Goal: Information Seeking & Learning: Check status

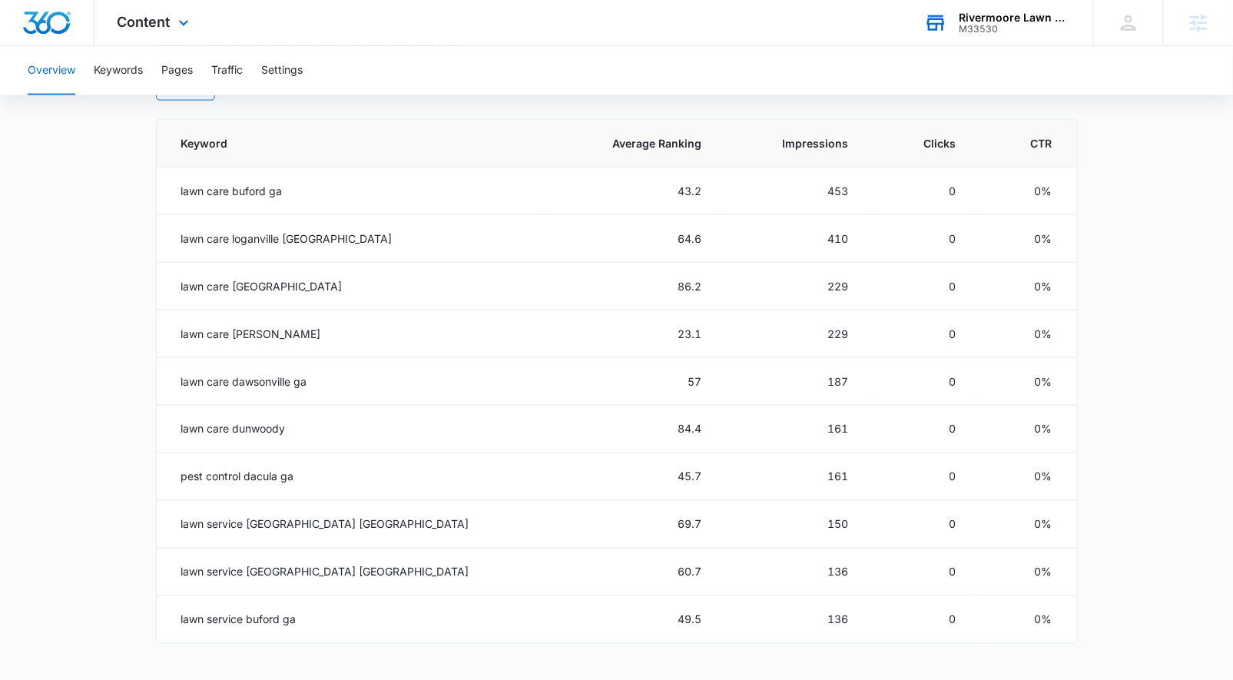
click at [1017, 25] on div "M33530" at bounding box center [1014, 29] width 112 height 11
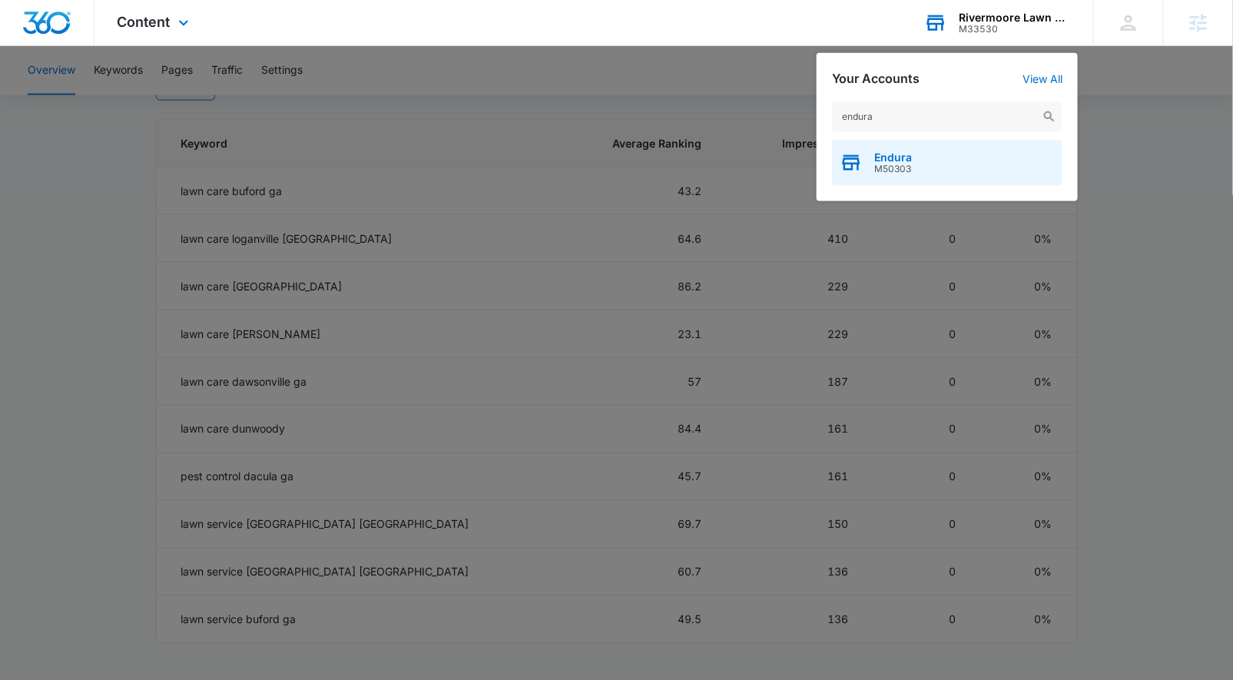
type input "endura"
click at [885, 180] on div "Endura M50303" at bounding box center [947, 163] width 230 height 46
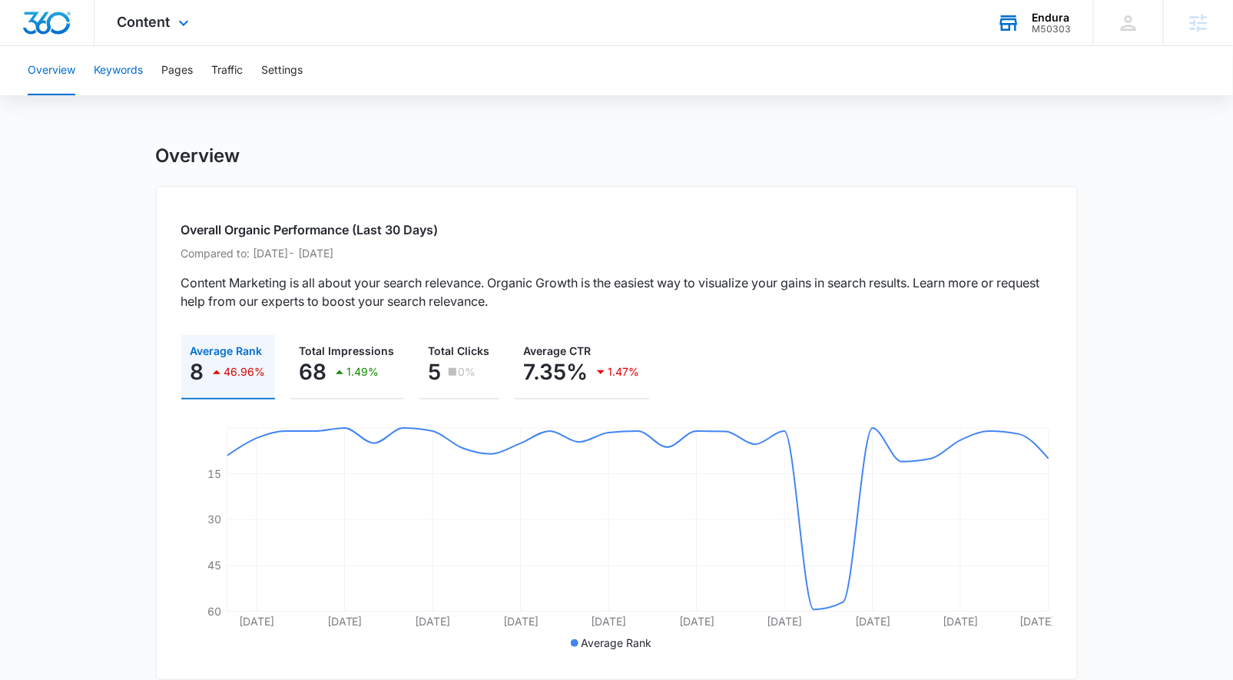
click at [105, 66] on button "Keywords" at bounding box center [118, 70] width 49 height 49
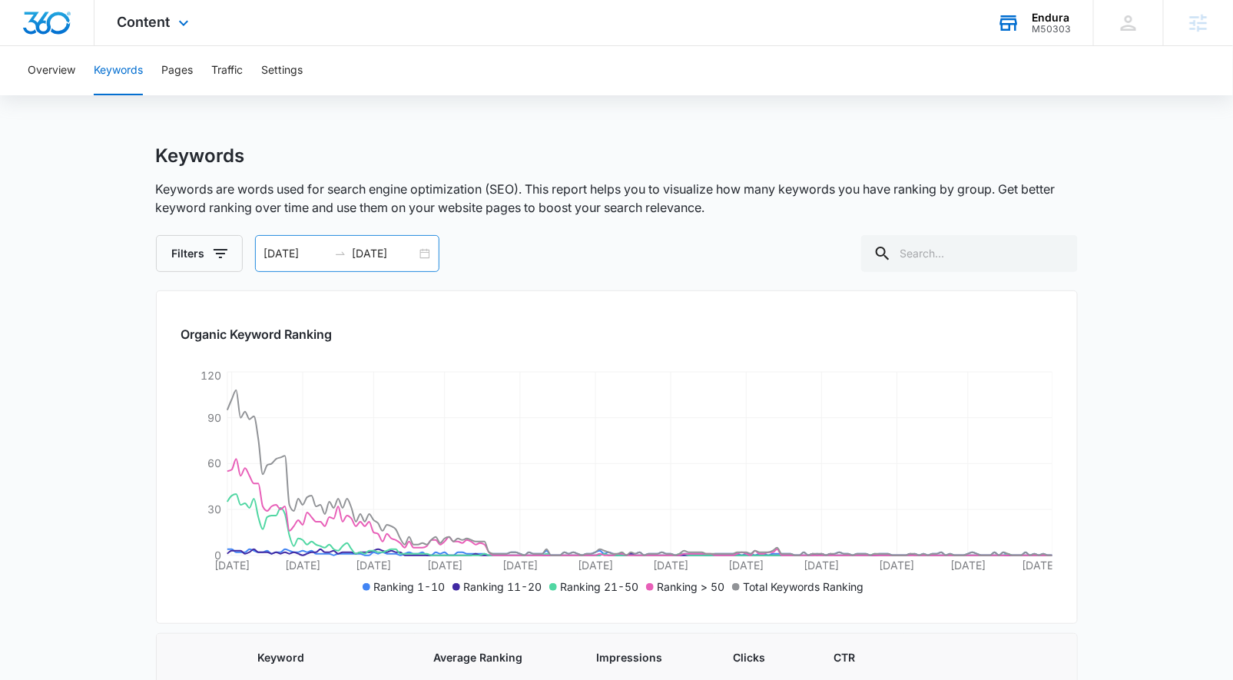
click at [424, 250] on div "[DATE] [DATE]" at bounding box center [347, 253] width 184 height 37
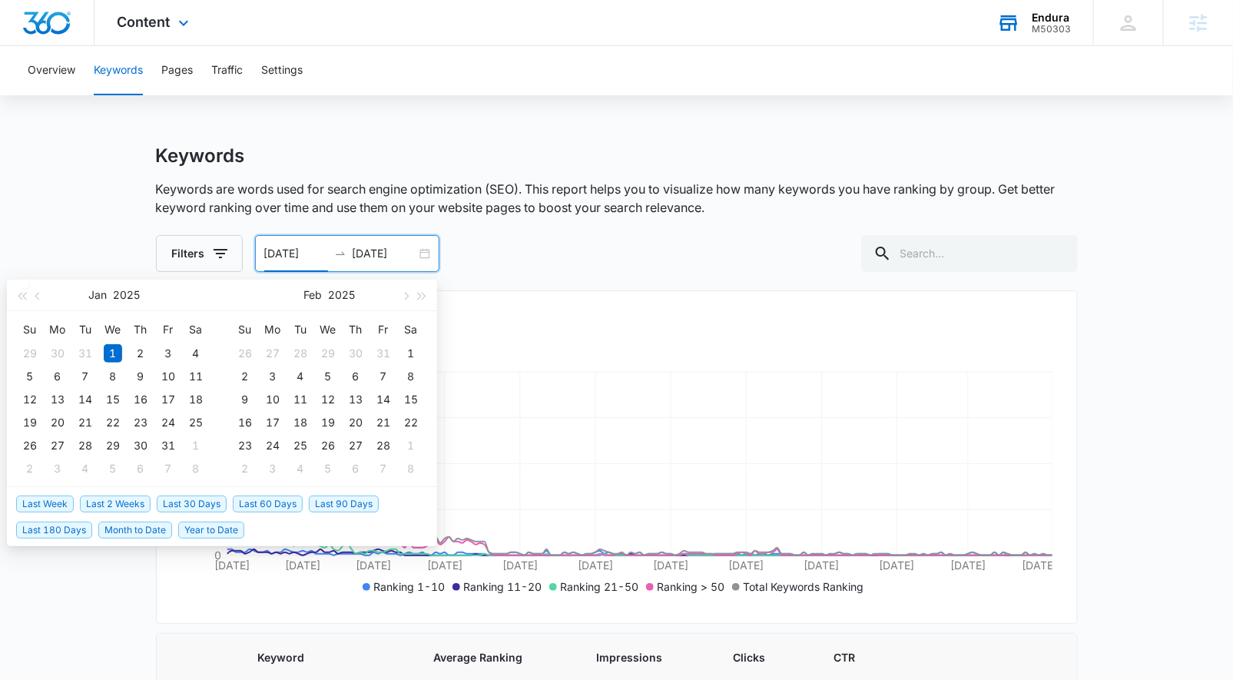
click at [347, 497] on span "Last 90 Days" at bounding box center [344, 503] width 70 height 17
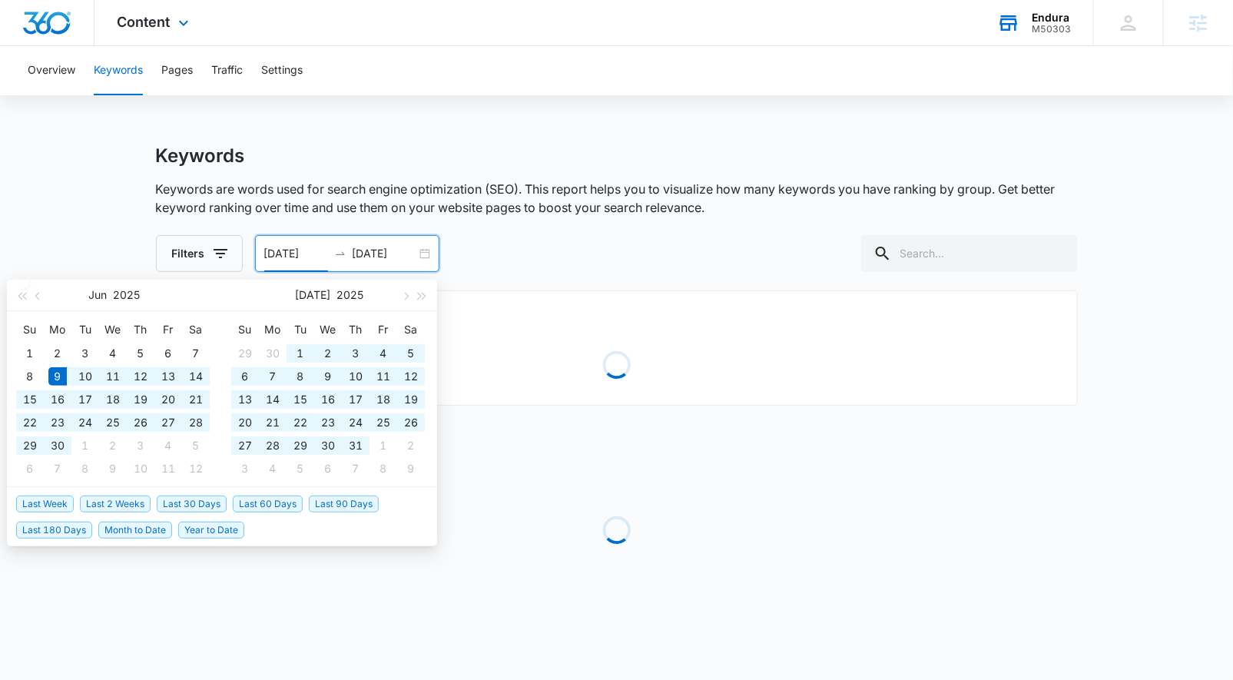
type input "[DATE]"
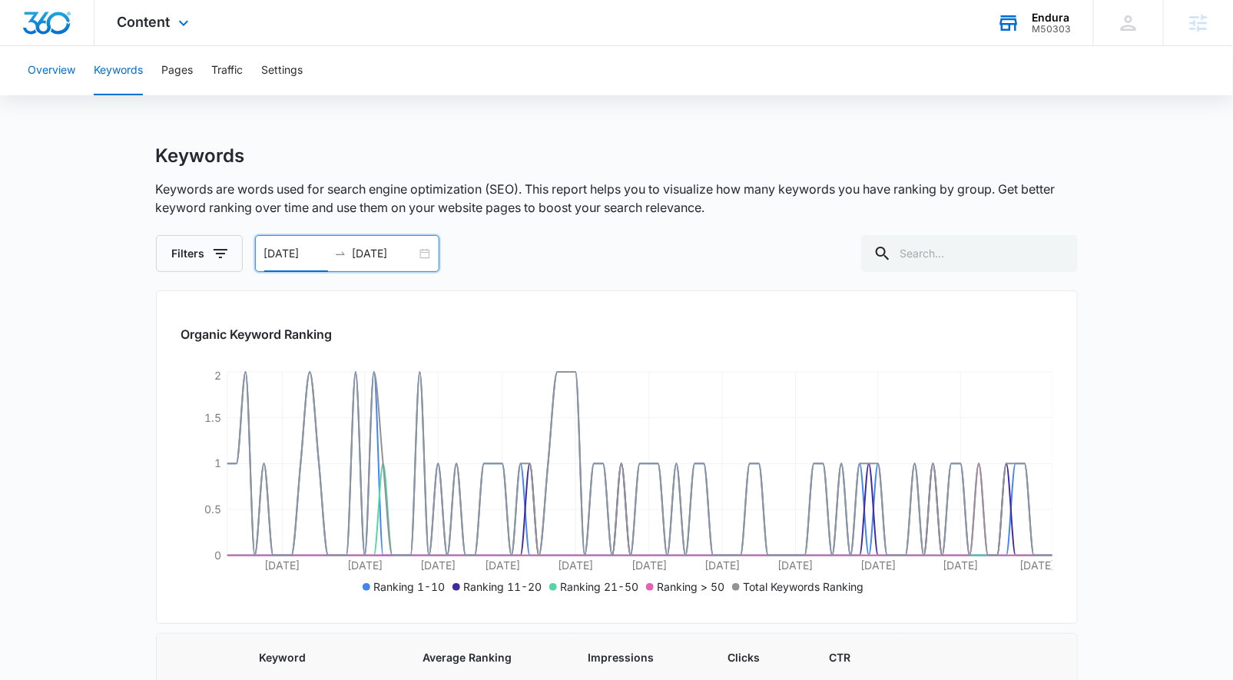
click at [65, 71] on button "Overview" at bounding box center [52, 70] width 48 height 49
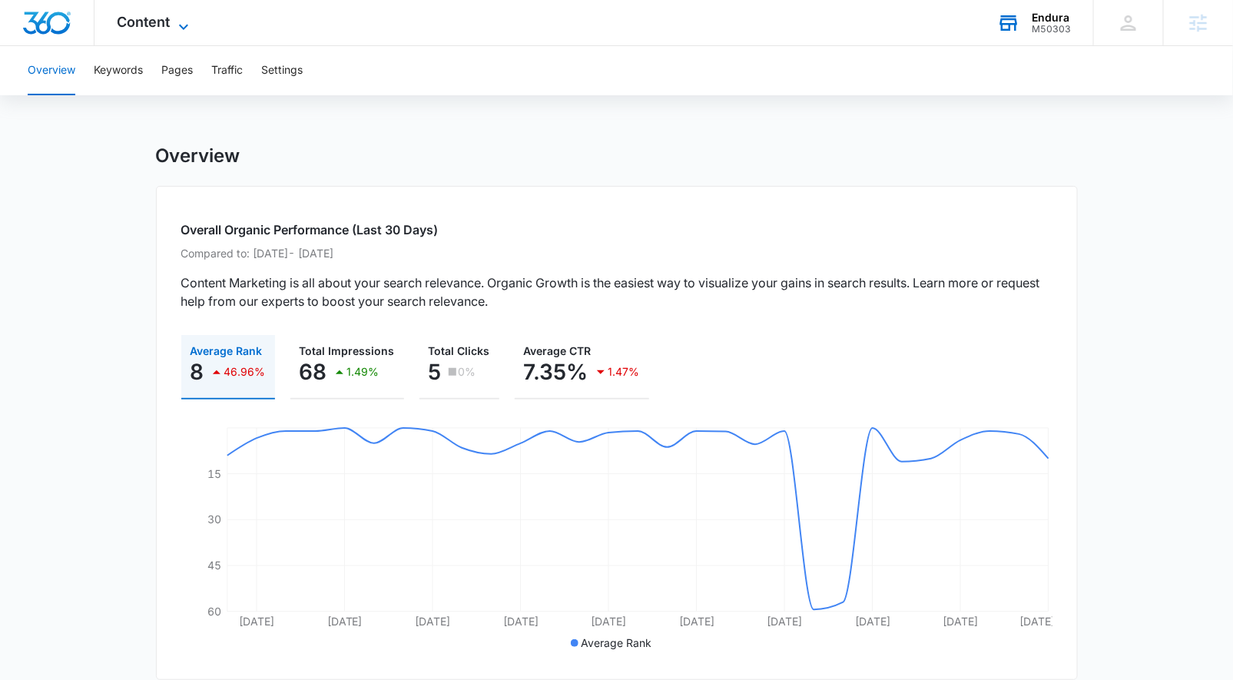
click at [174, 14] on div "Content Apps Reputation Websites Forms CRM Email Social Payments POS Content Ad…" at bounding box center [154, 22] width 121 height 45
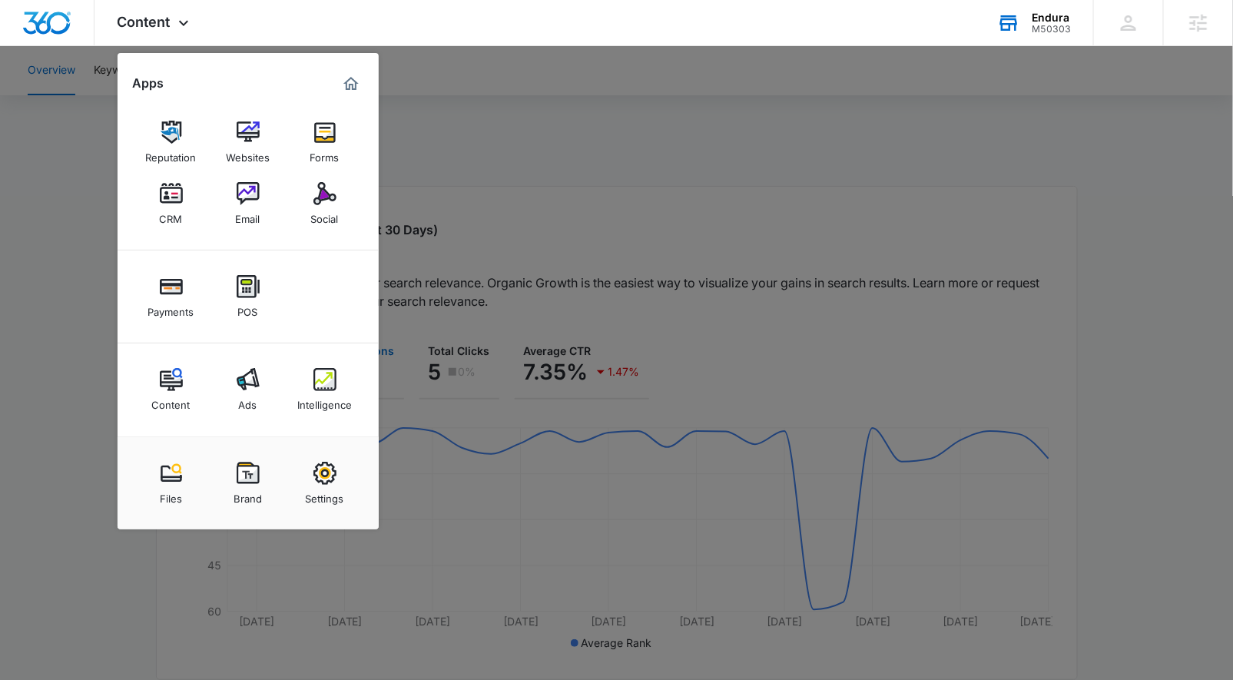
click at [324, 384] on img at bounding box center [324, 379] width 23 height 23
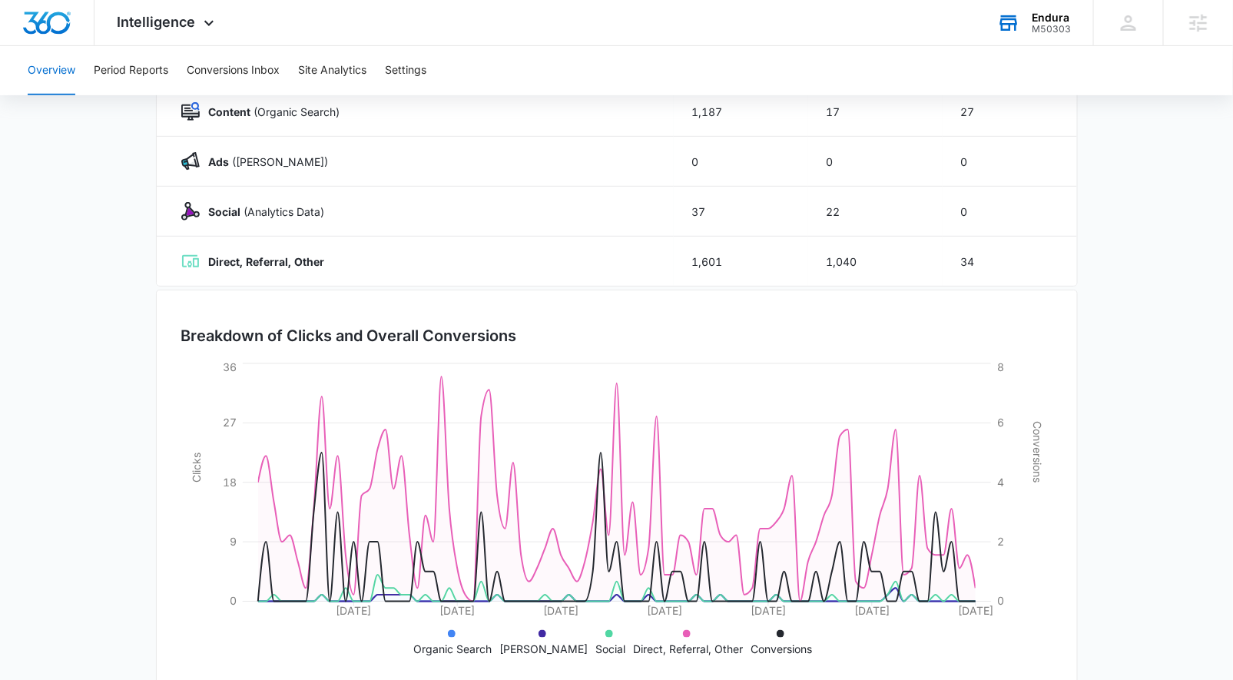
scroll to position [266, 0]
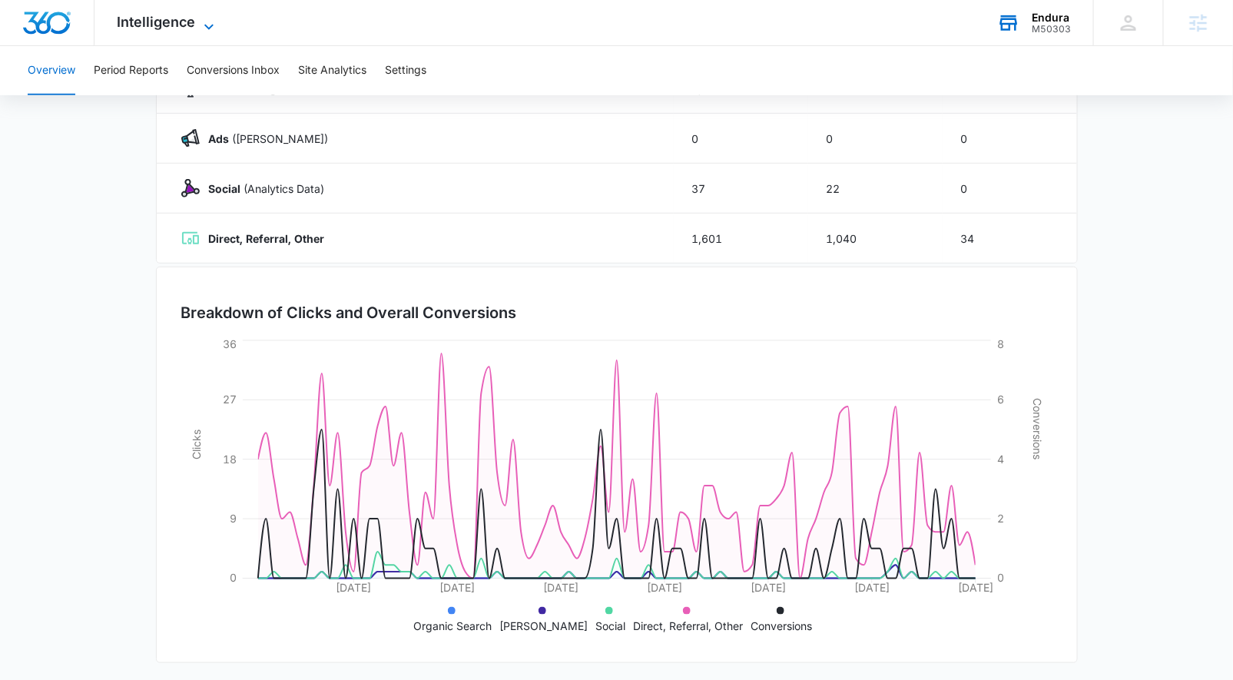
click at [188, 18] on span "Intelligence" at bounding box center [156, 22] width 78 height 16
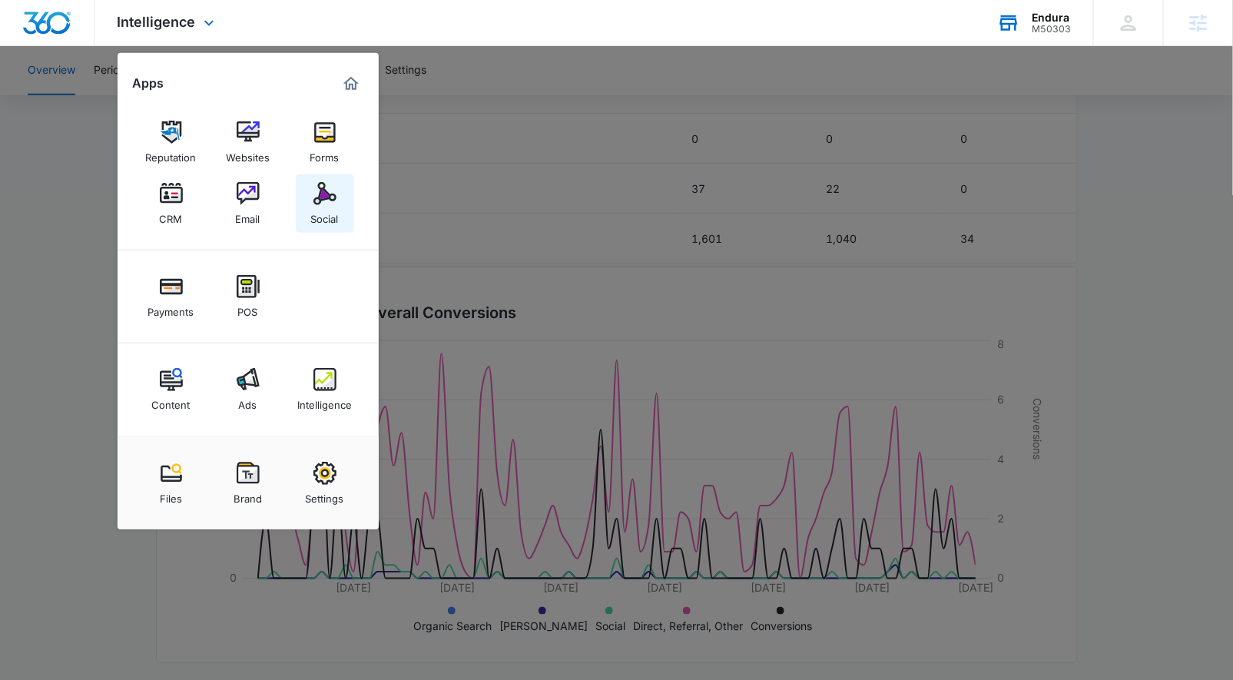
click at [317, 198] on img at bounding box center [324, 193] width 23 height 23
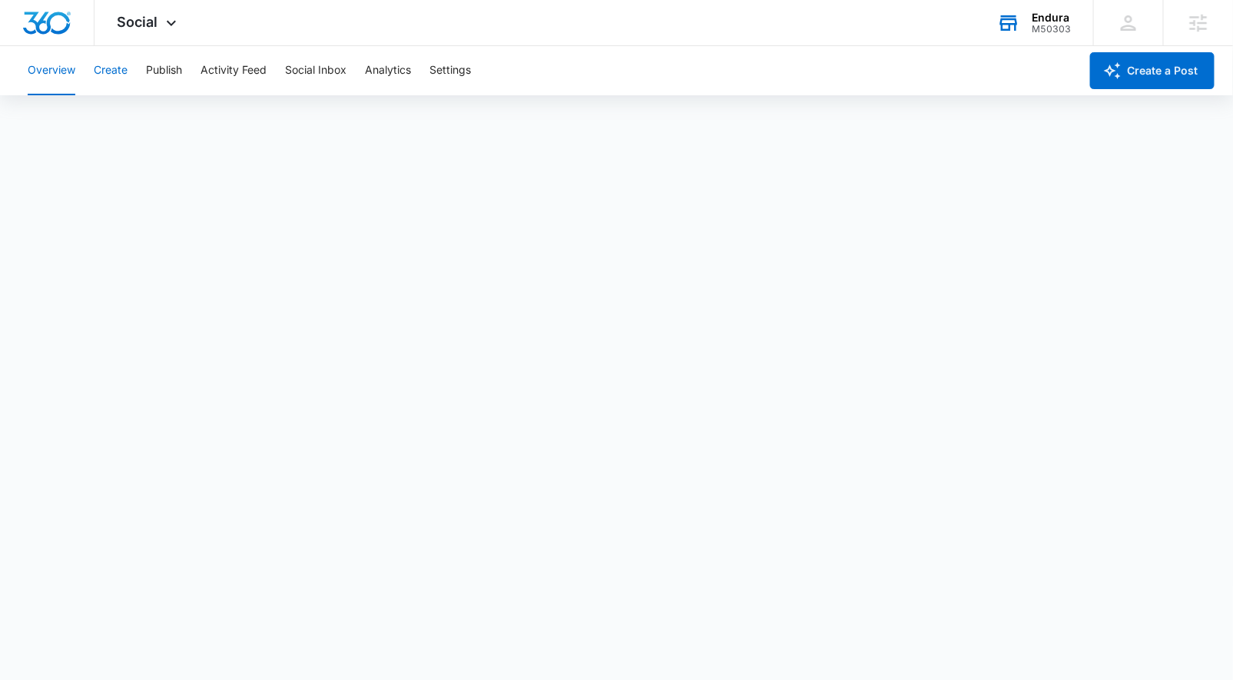
click at [121, 70] on button "Create" at bounding box center [111, 70] width 34 height 49
drag, startPoint x: 161, startPoint y: 68, endPoint x: 161, endPoint y: 77, distance: 8.4
click at [161, 70] on button "Publish" at bounding box center [164, 70] width 36 height 49
click at [117, 74] on button "Create" at bounding box center [111, 70] width 34 height 49
click at [161, 116] on button "Approvals" at bounding box center [149, 117] width 51 height 43
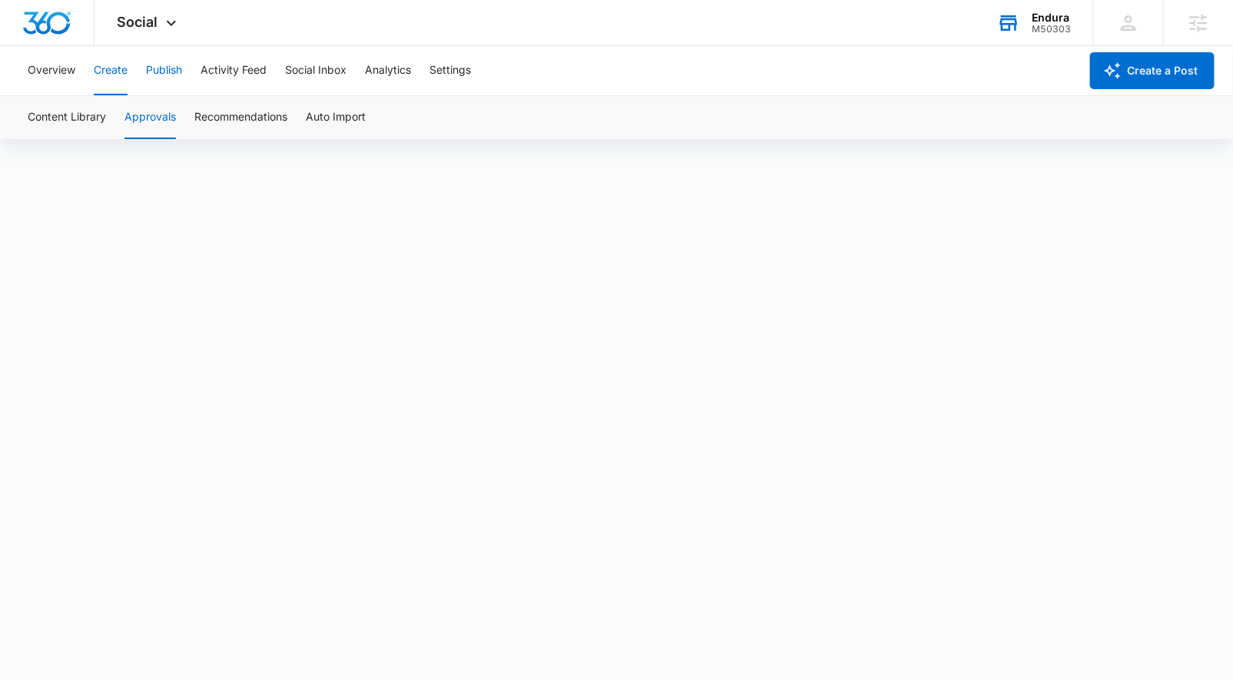
click at [146, 73] on button "Publish" at bounding box center [164, 70] width 36 height 49
click at [1059, 28] on div "M50303" at bounding box center [1050, 29] width 39 height 11
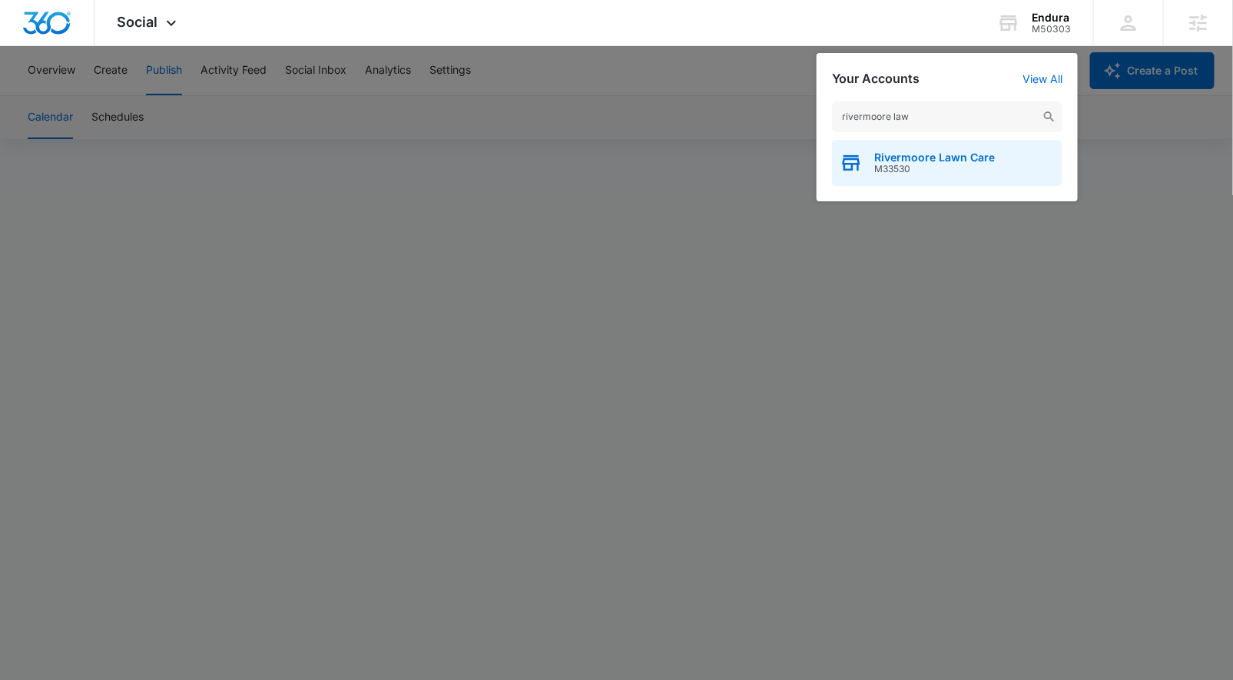
type input "rivermoore law"
click at [925, 175] on div "Rivermoore Lawn Care M33530" at bounding box center [947, 163] width 230 height 46
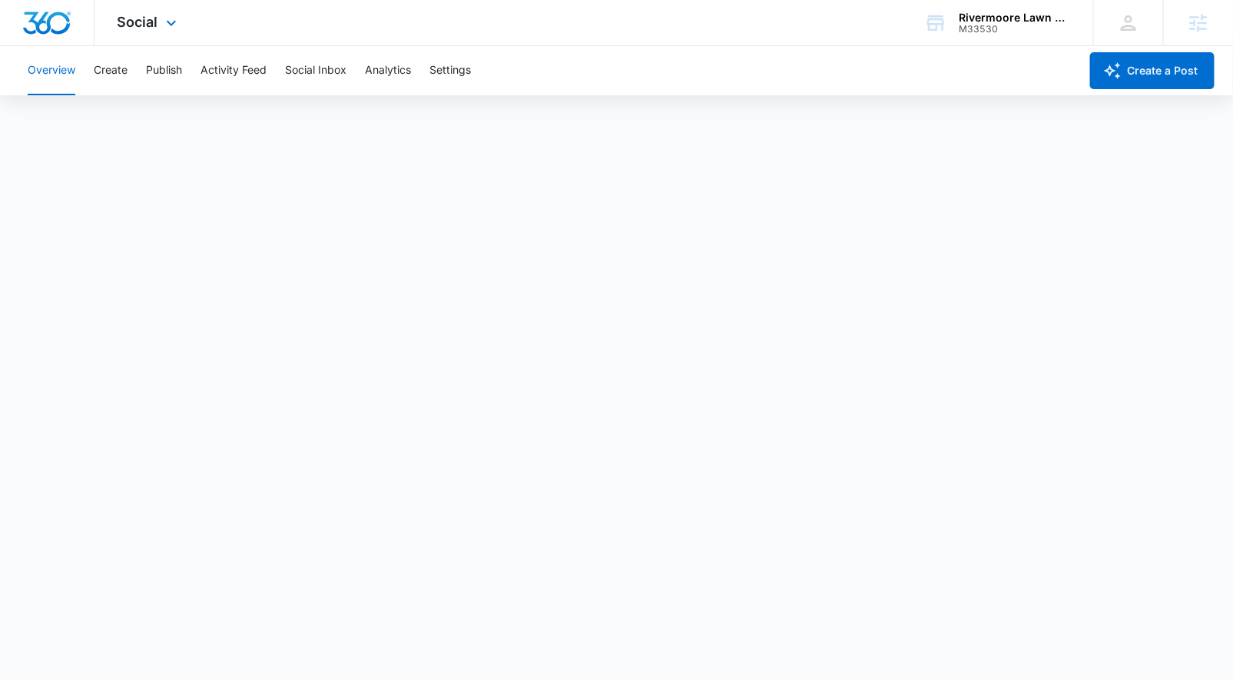
click at [156, 12] on div "Social Apps Reputation Websites Forms CRM Email Social POS Content Ads Intellig…" at bounding box center [148, 22] width 109 height 45
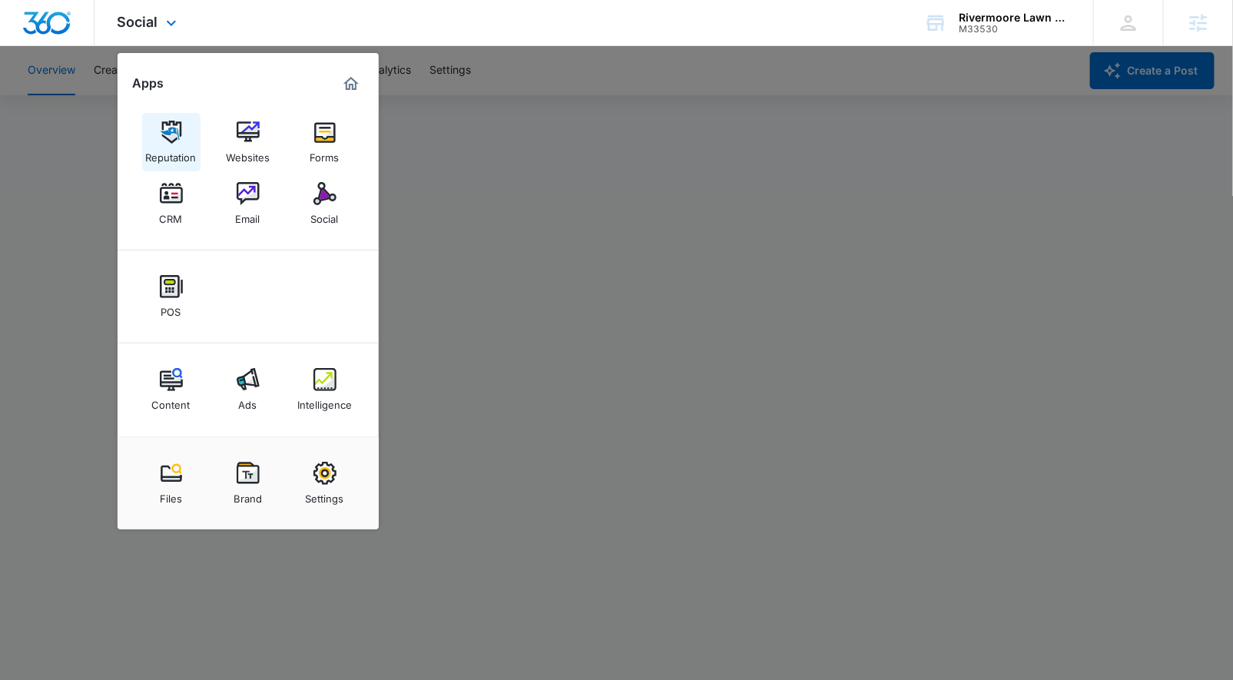
click at [181, 147] on div "Reputation" at bounding box center [171, 154] width 51 height 20
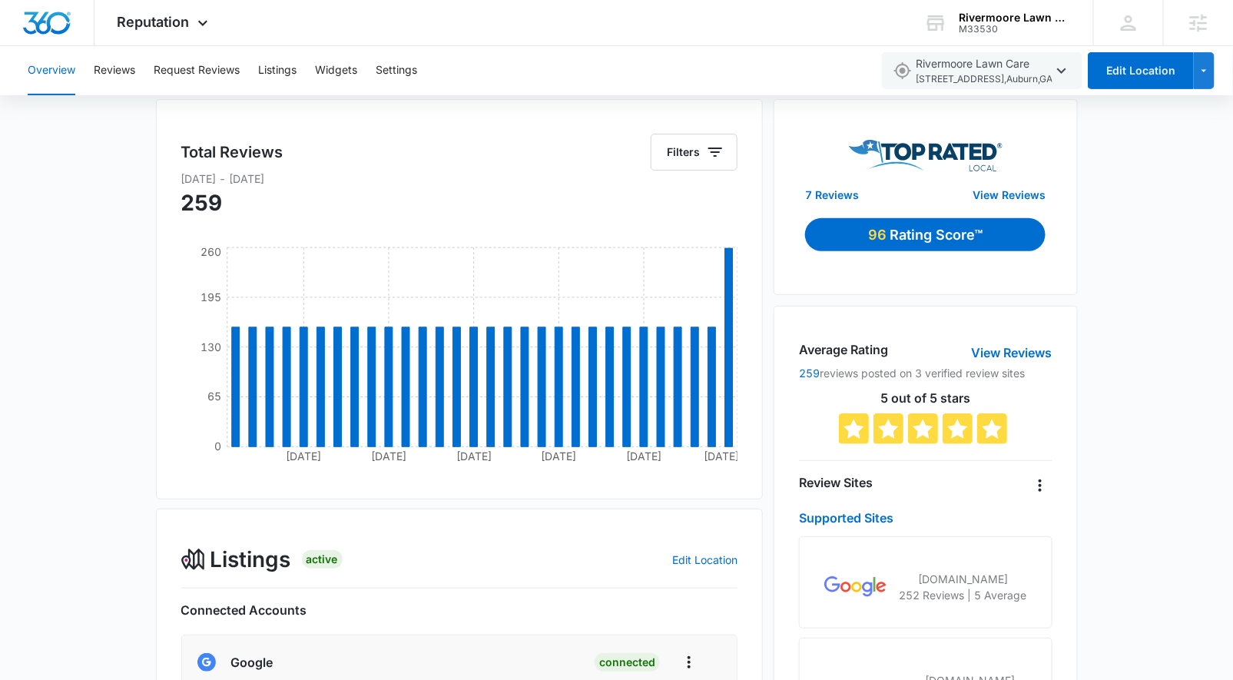
scroll to position [380, 0]
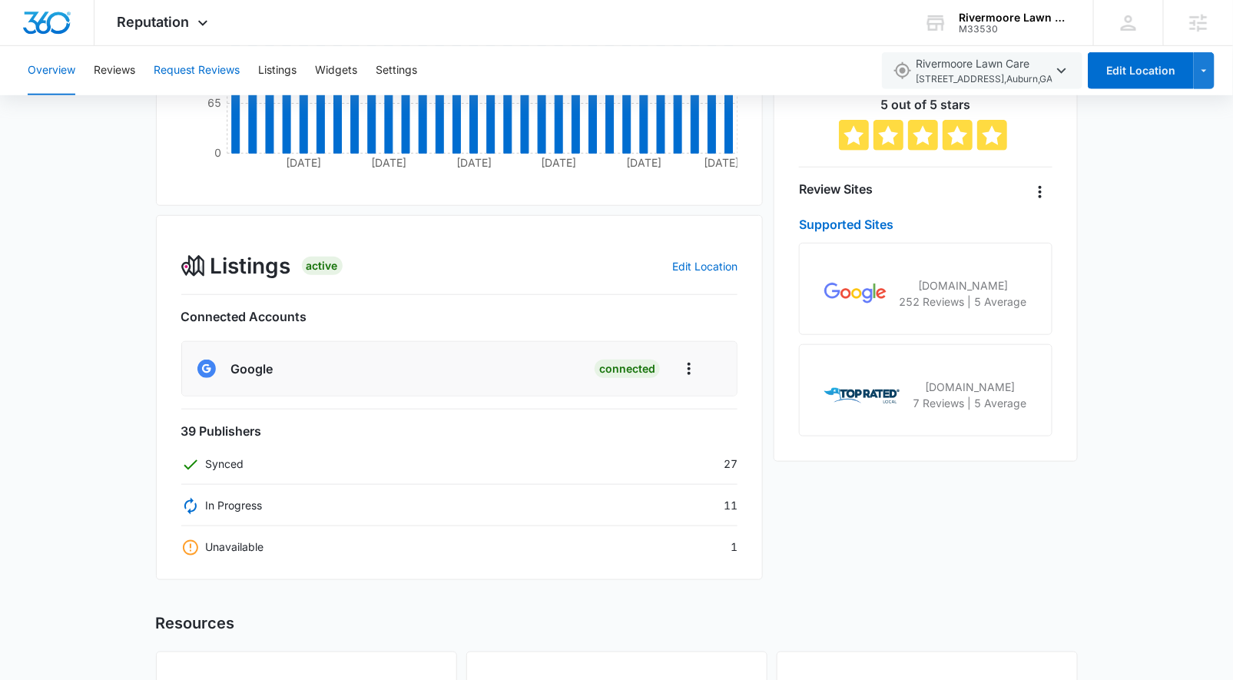
click at [177, 70] on button "Request Reviews" at bounding box center [197, 70] width 86 height 49
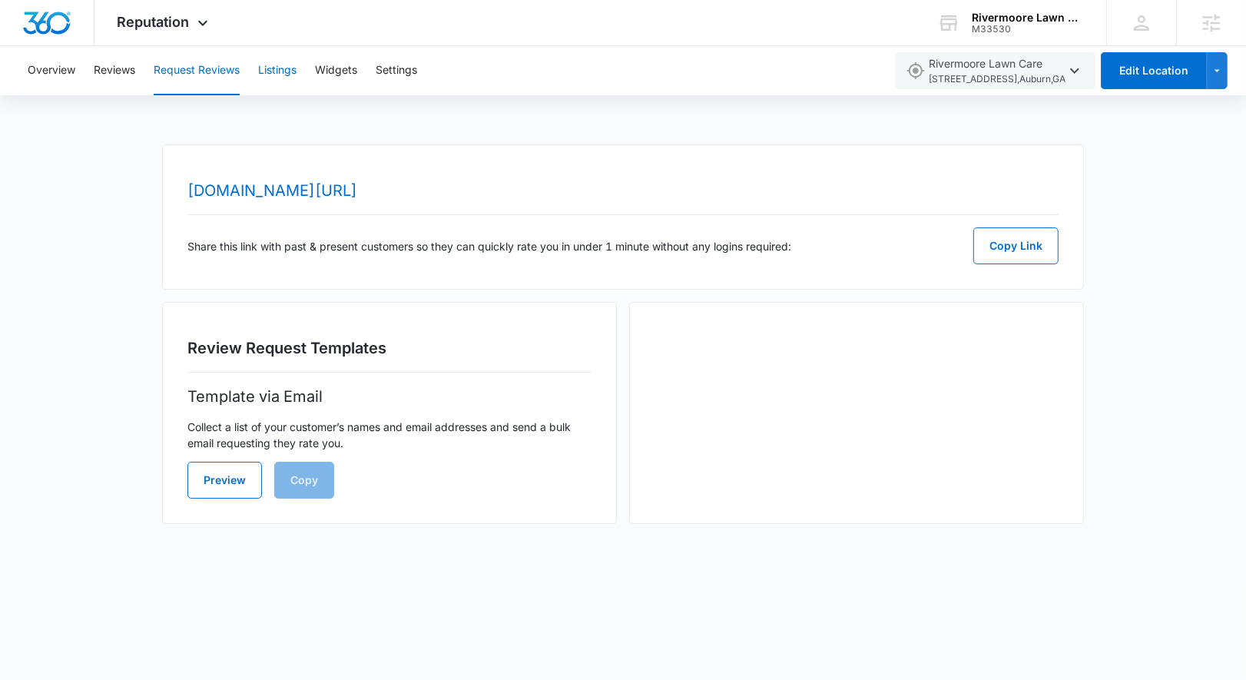
click at [282, 75] on button "Listings" at bounding box center [277, 70] width 38 height 49
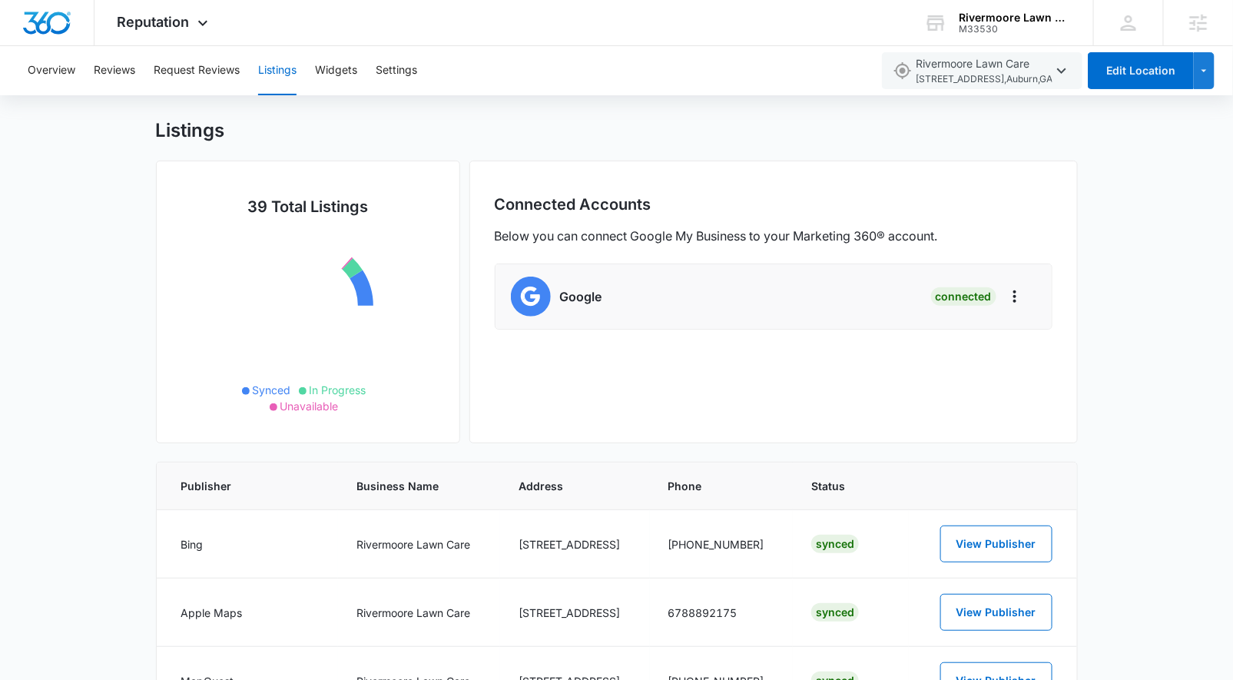
scroll to position [317, 0]
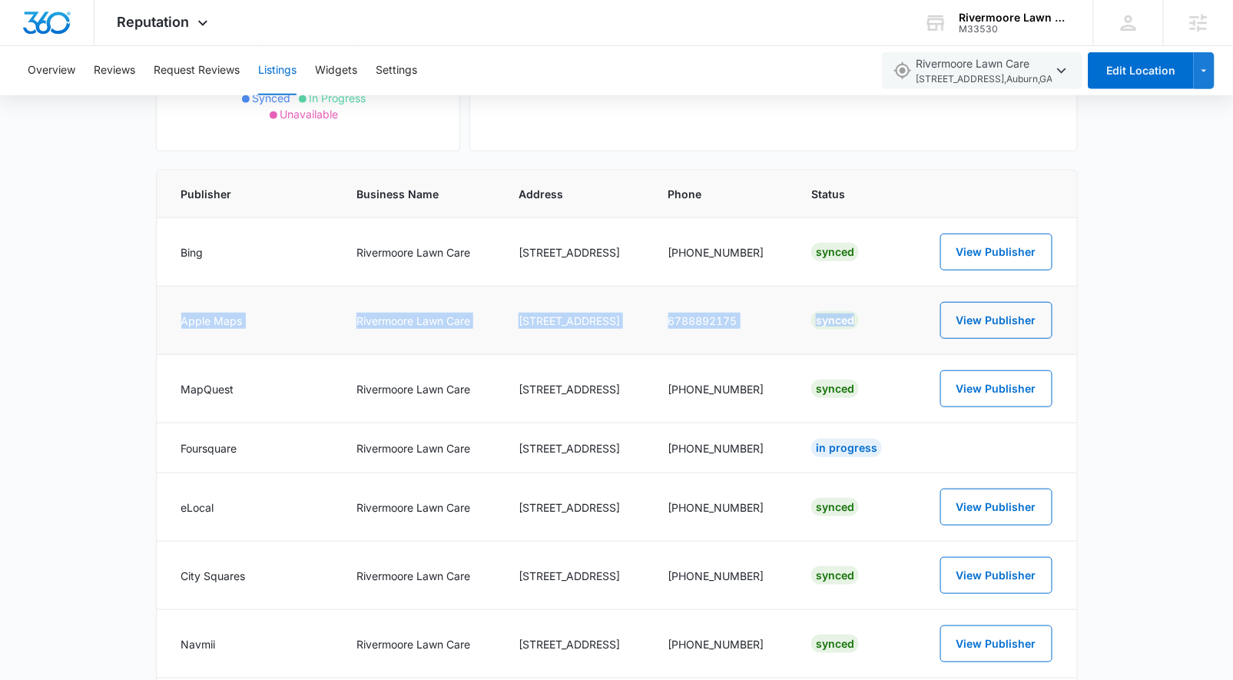
drag, startPoint x: 163, startPoint y: 318, endPoint x: 897, endPoint y: 316, distance: 734.2
click at [897, 316] on tr "Apple Maps Rivermoore Lawn Care [STREET_ADDRESS] Synced View Publisher" at bounding box center [617, 320] width 920 height 68
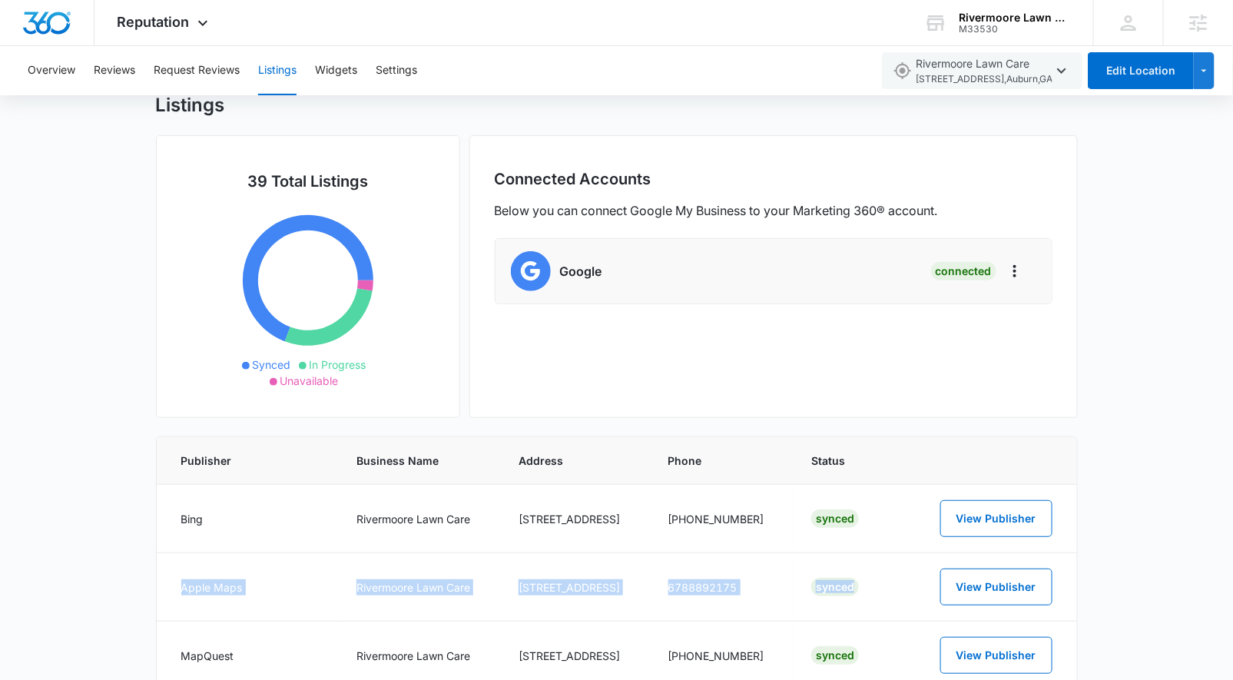
scroll to position [0, 0]
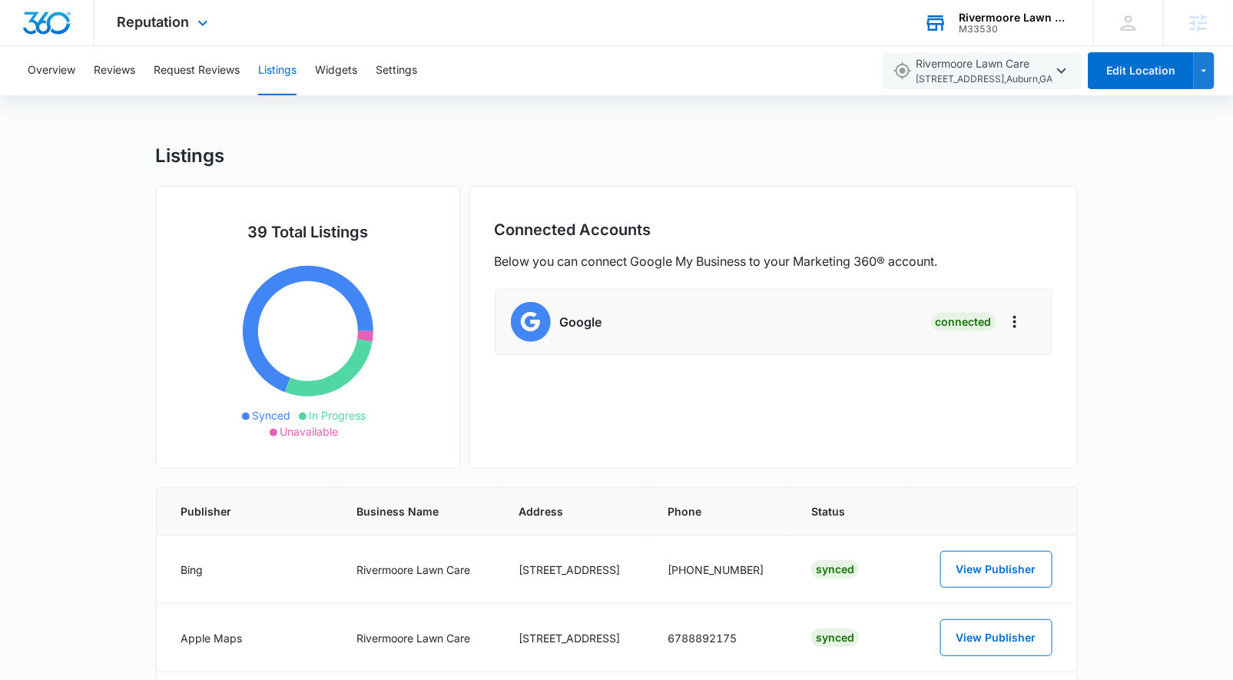
click at [975, 31] on div "M33530" at bounding box center [1014, 29] width 112 height 11
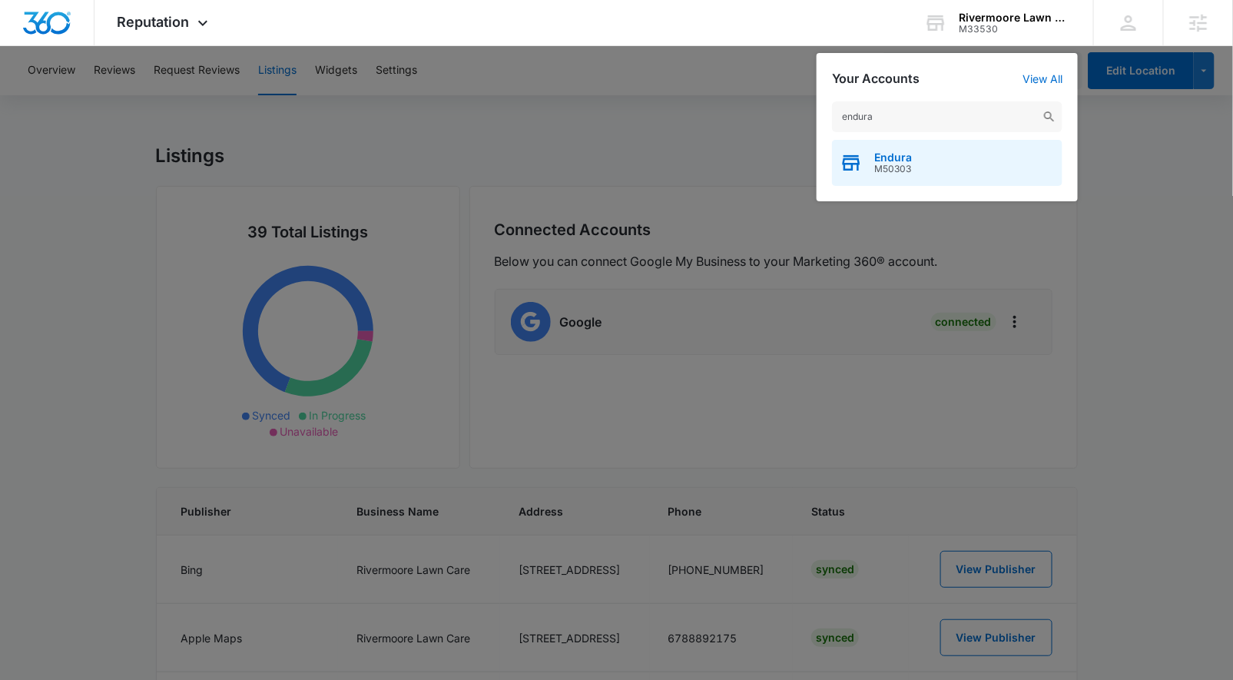
type input "endura"
click at [914, 167] on div "Endura M50303" at bounding box center [947, 163] width 230 height 46
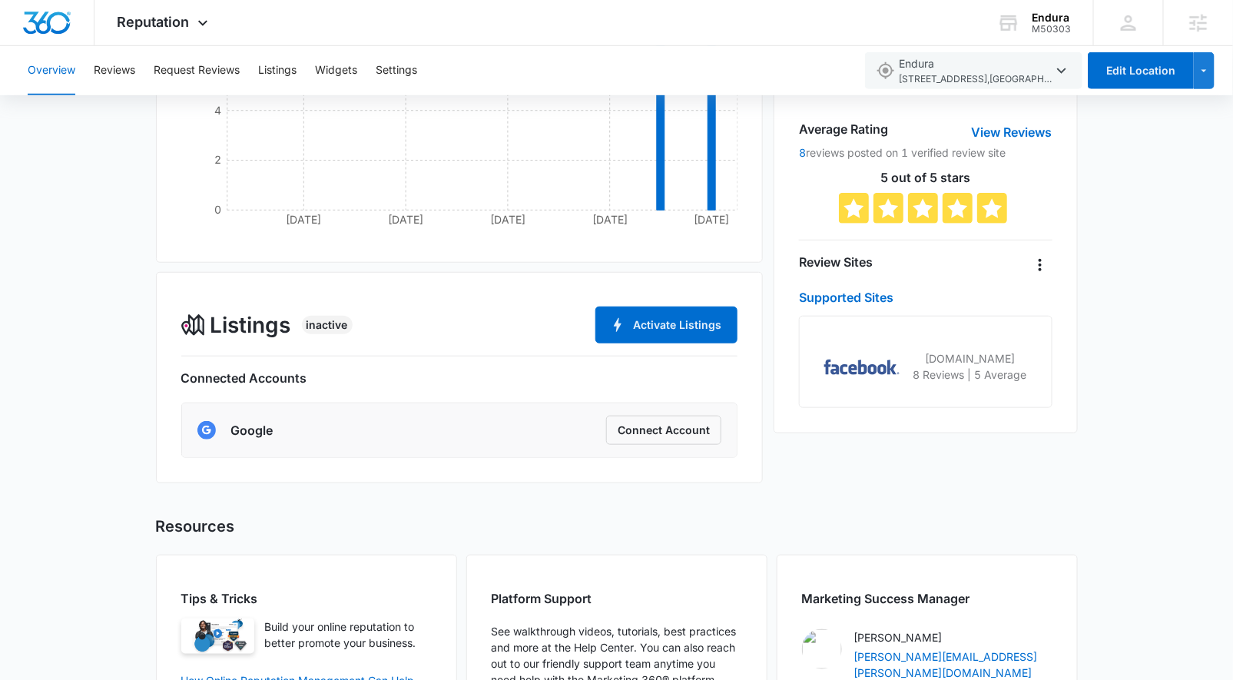
scroll to position [324, 0]
drag, startPoint x: 141, startPoint y: 25, endPoint x: 157, endPoint y: 101, distance: 77.6
click at [141, 25] on span "Reputation" at bounding box center [153, 22] width 72 height 16
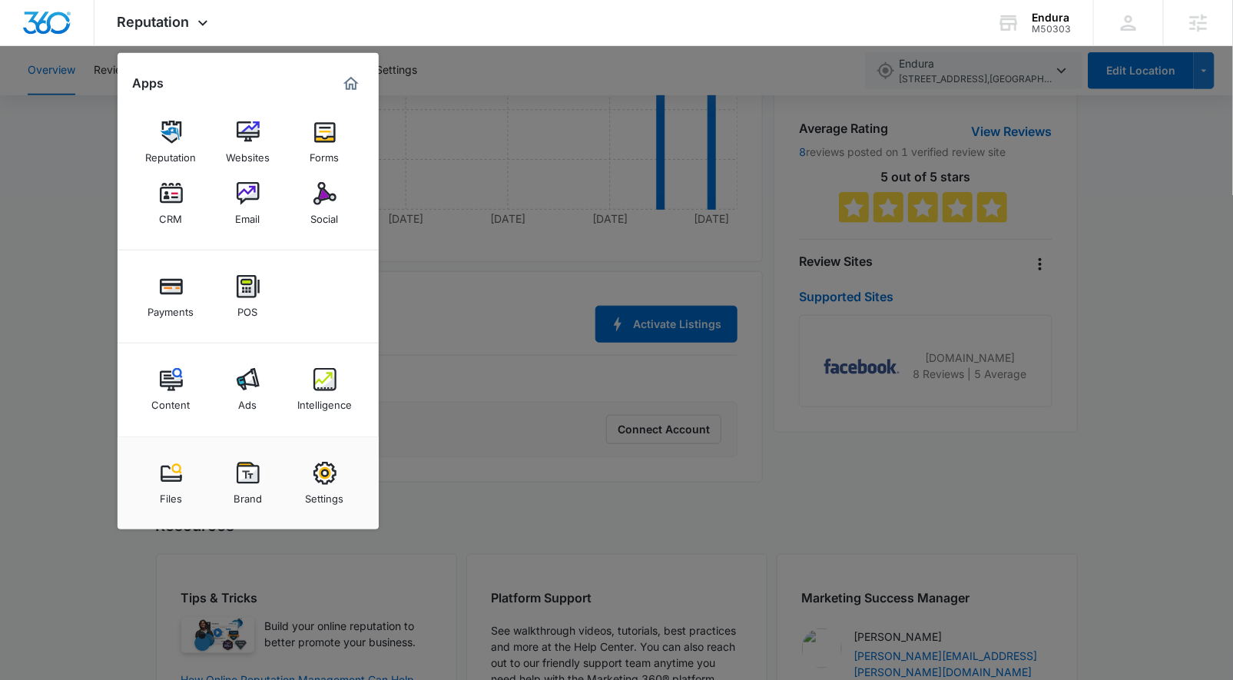
click at [311, 207] on div "Social" at bounding box center [325, 215] width 28 height 20
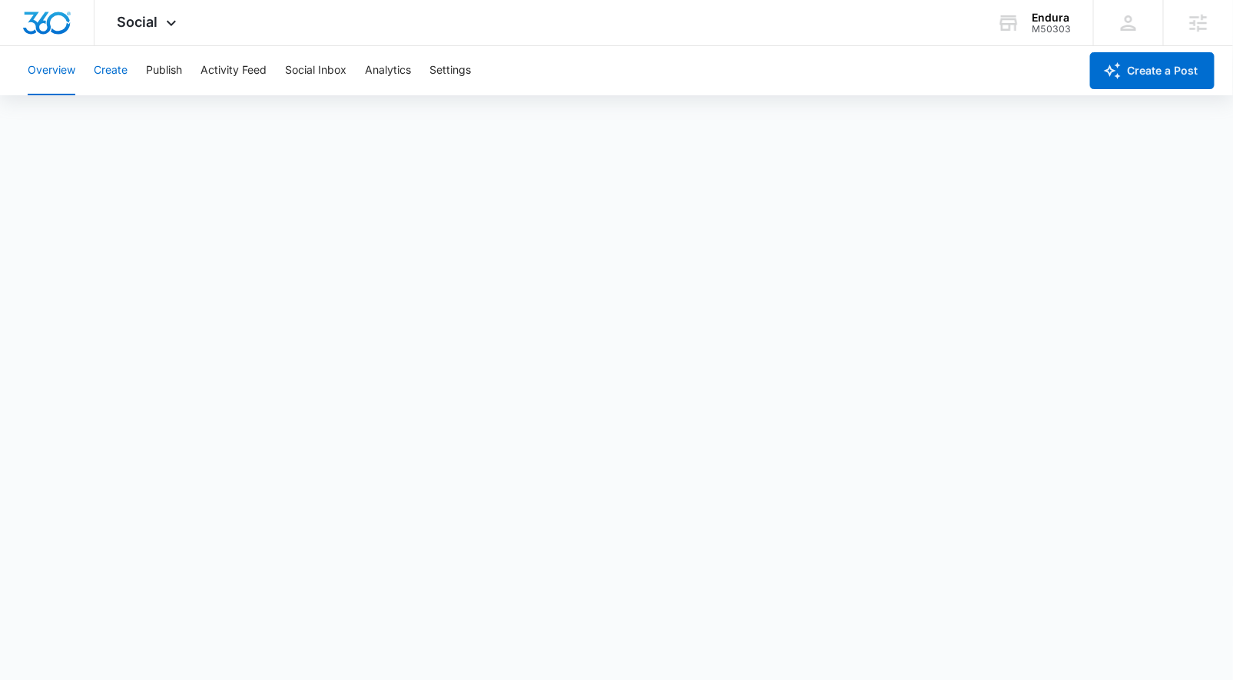
click at [116, 68] on button "Create" at bounding box center [111, 70] width 34 height 49
click at [1034, 28] on div "M50303" at bounding box center [1050, 29] width 39 height 11
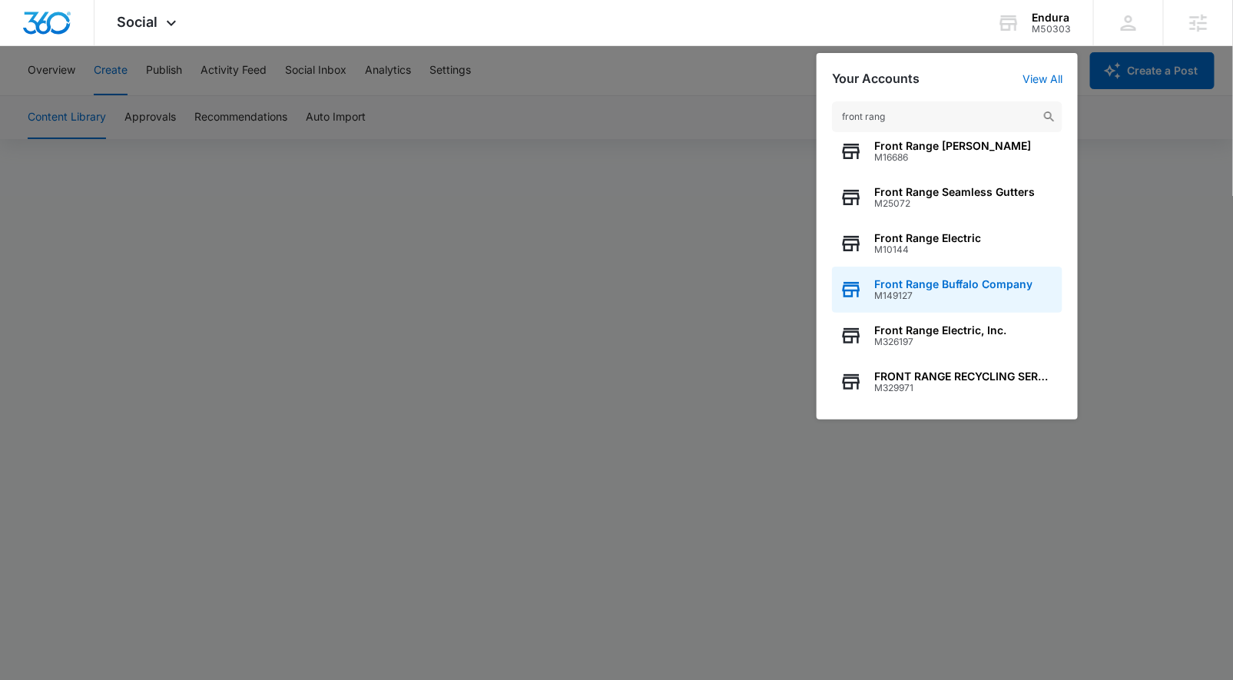
scroll to position [58, 0]
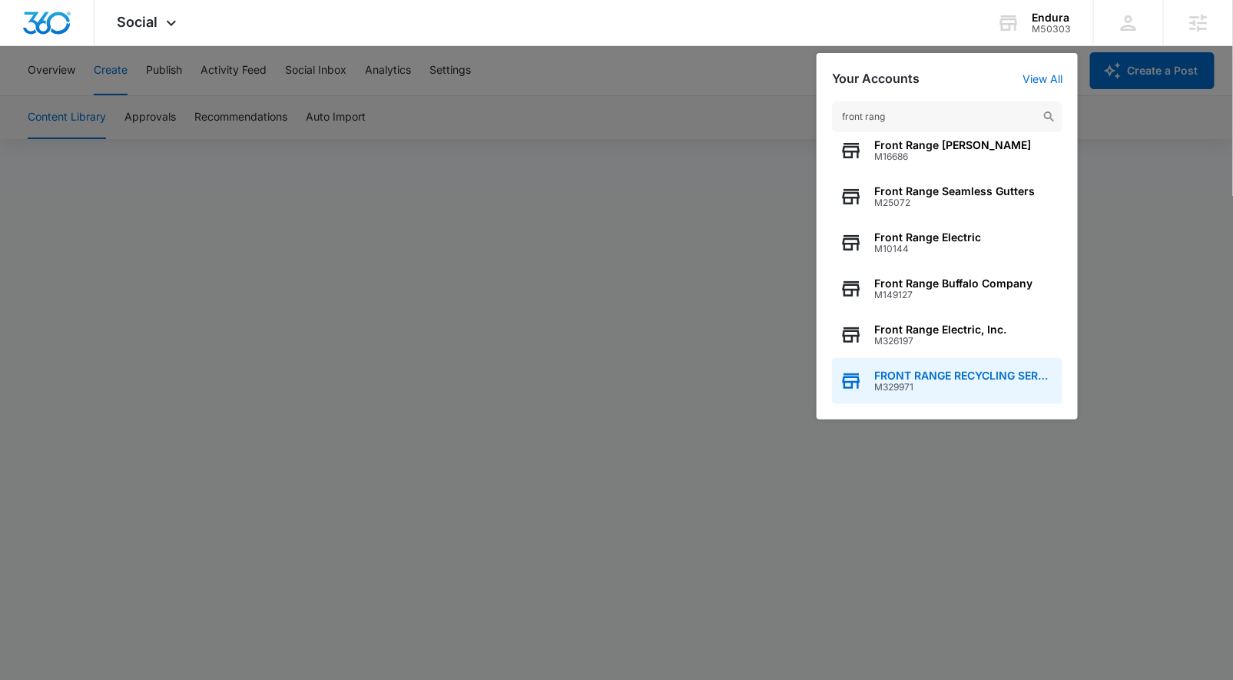
type input "front rang"
click at [925, 375] on span "FRONT RANGE RECYCLING SERVICES LLC" at bounding box center [964, 375] width 180 height 12
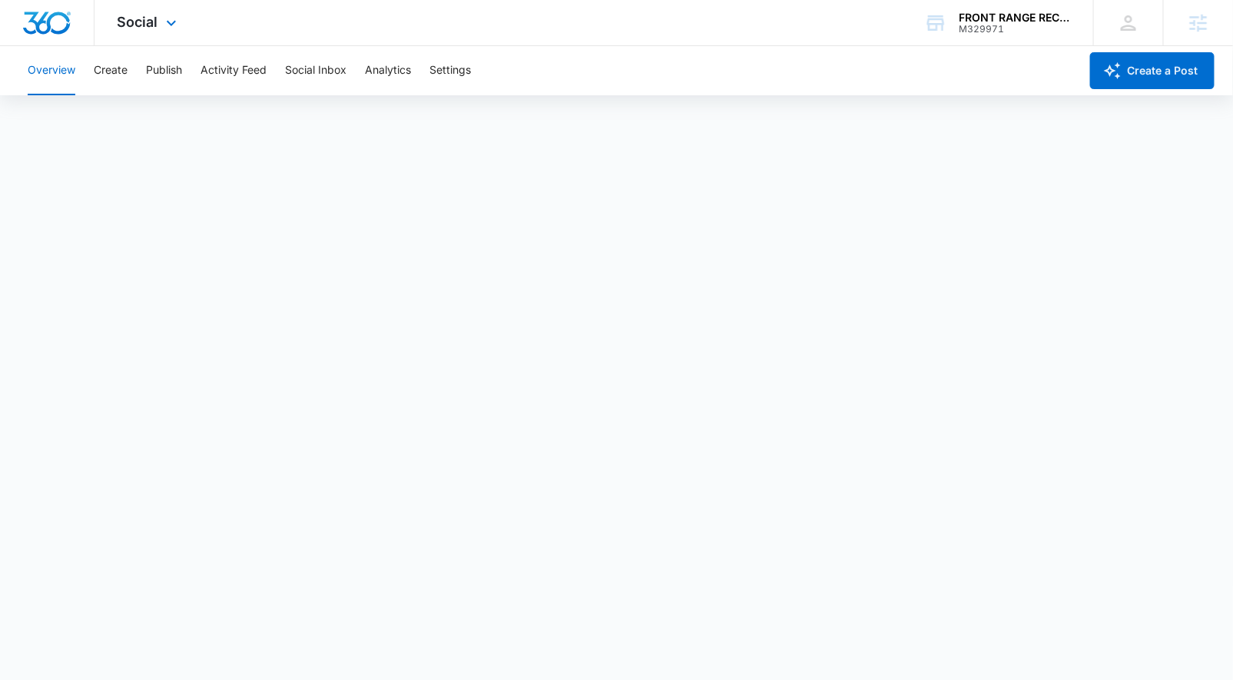
click at [164, 12] on div "Social Apps Reputation Websites Forms CRM Email Social POS Content Ads Intellig…" at bounding box center [148, 22] width 109 height 45
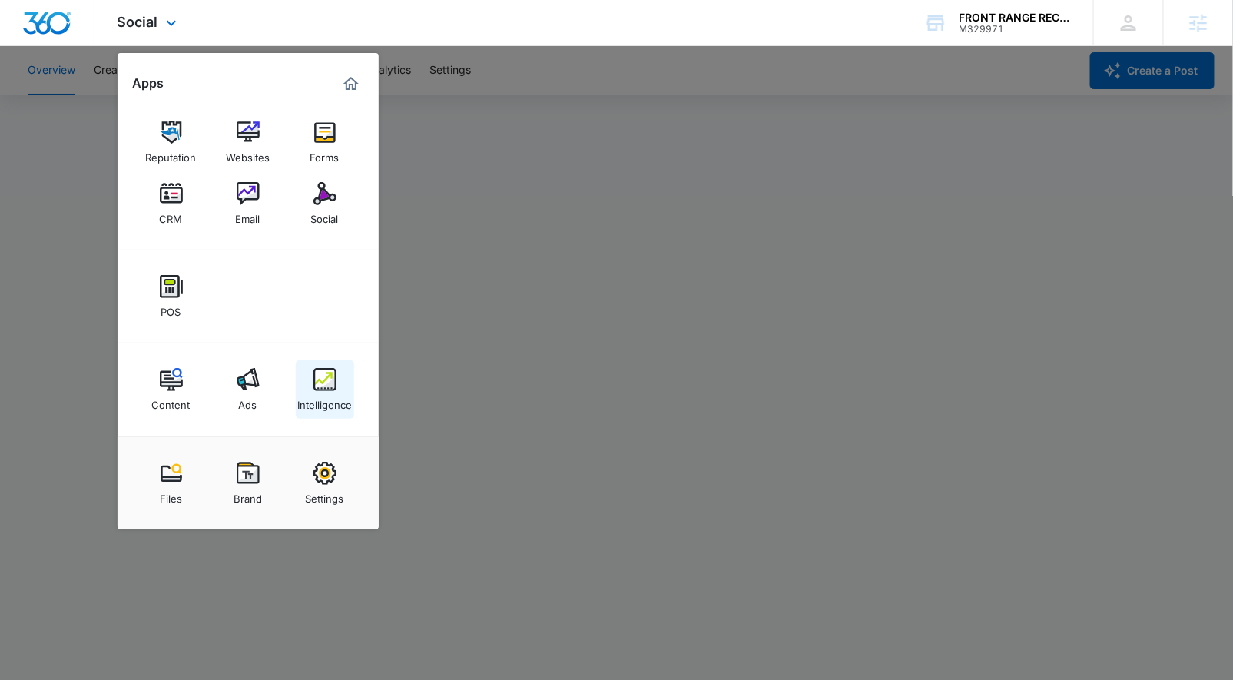
click at [299, 391] on div "Intelligence" at bounding box center [324, 401] width 55 height 20
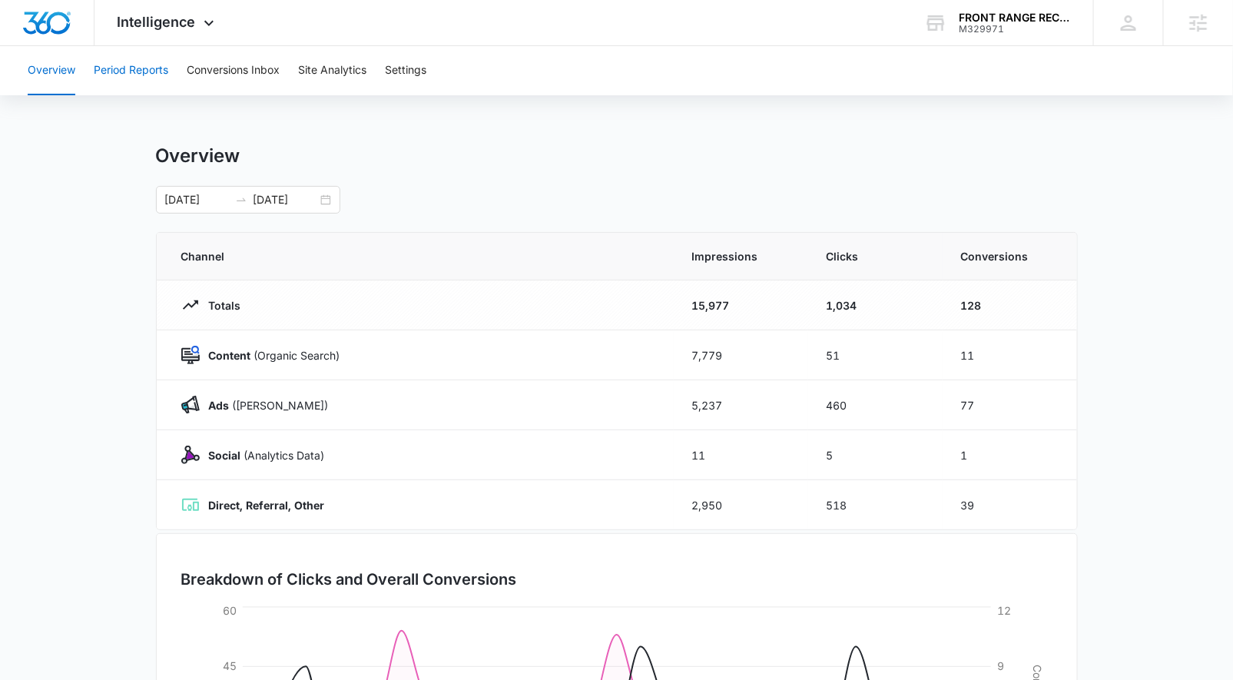
click at [135, 61] on button "Period Reports" at bounding box center [131, 70] width 74 height 49
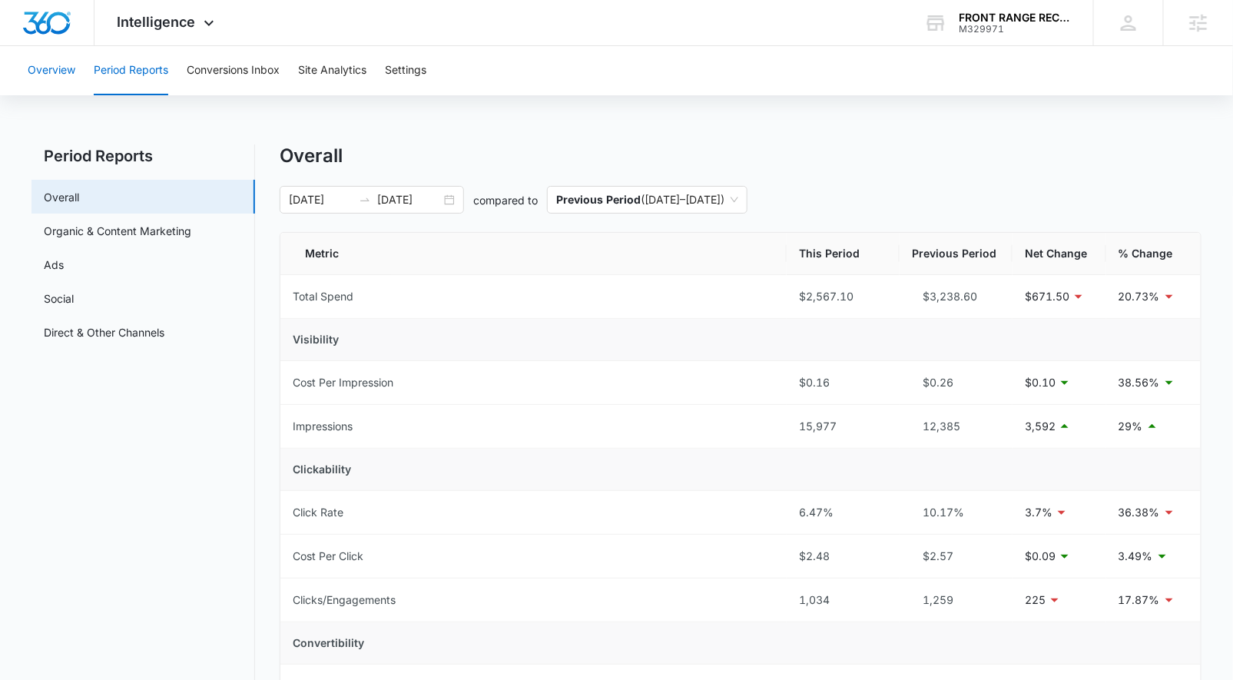
click at [66, 67] on button "Overview" at bounding box center [52, 70] width 48 height 49
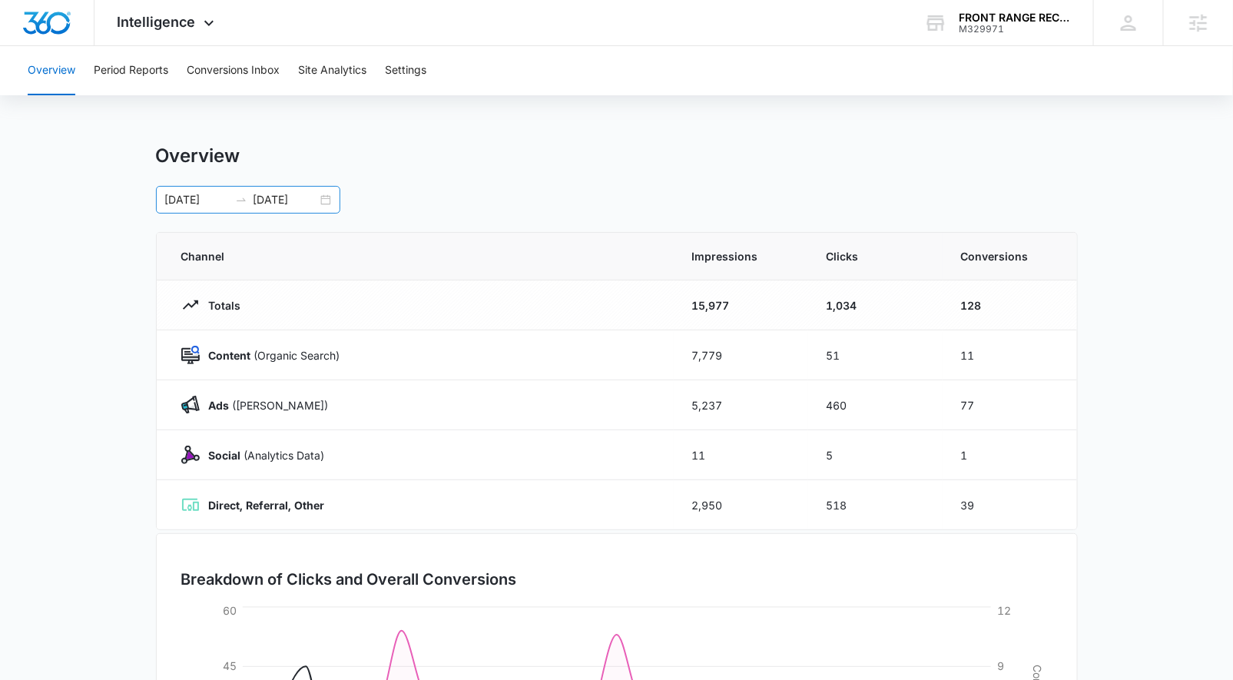
click at [324, 196] on div "[DATE] [DATE]" at bounding box center [248, 200] width 184 height 28
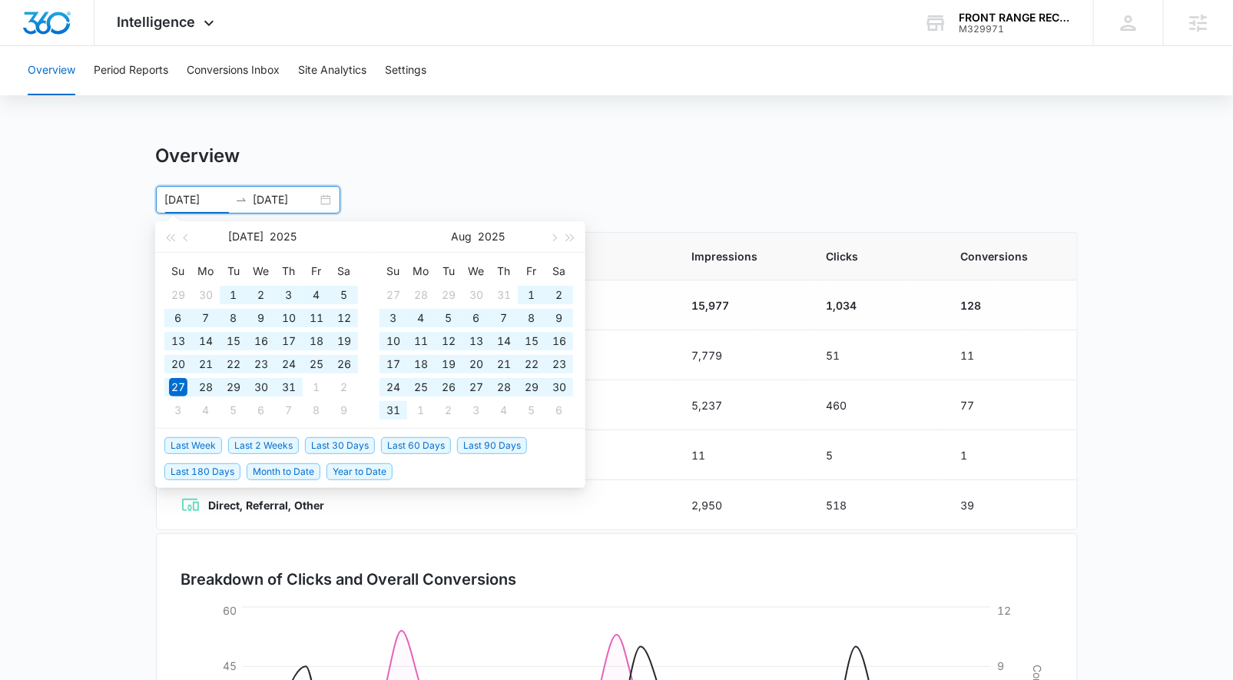
click at [353, 468] on span "Year to Date" at bounding box center [359, 471] width 66 height 17
type input "[DATE]"
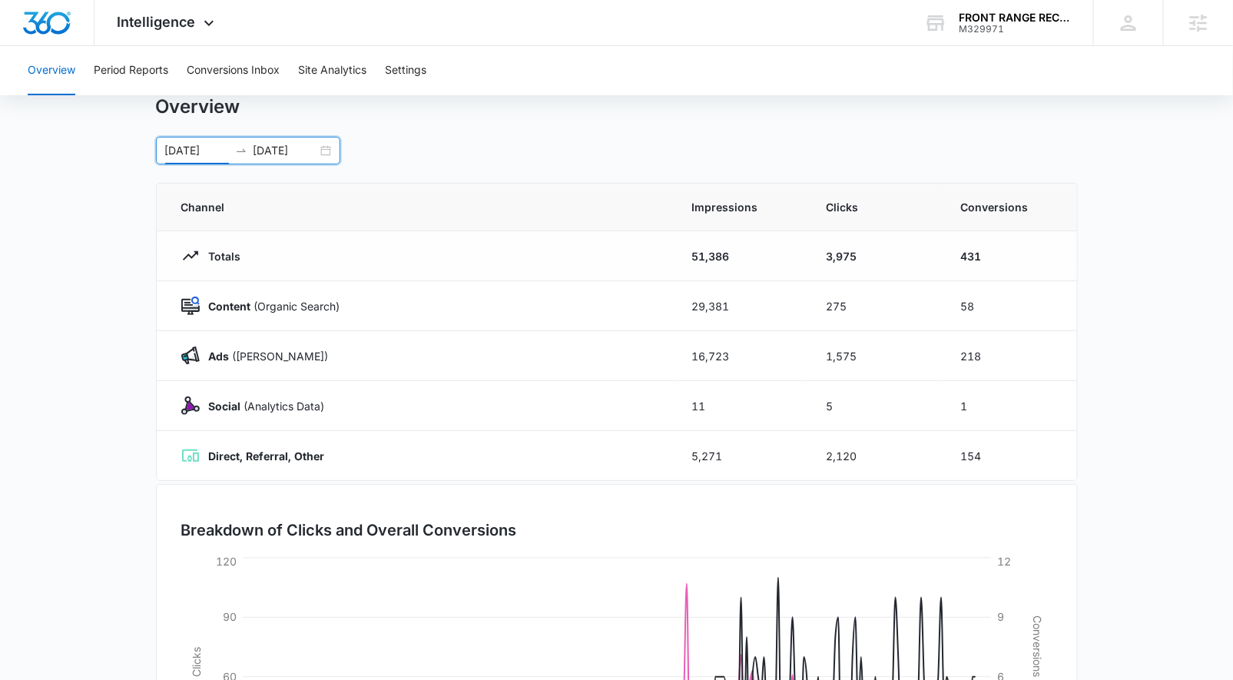
scroll to position [48, 0]
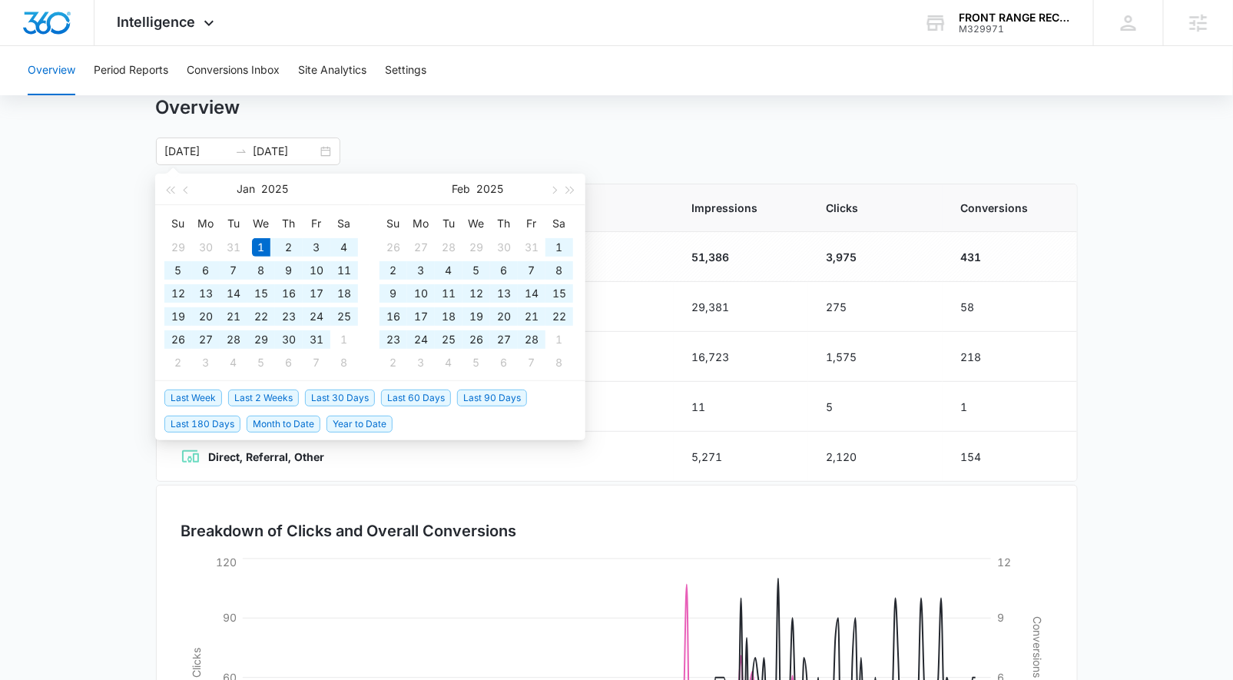
click at [124, 190] on main "Overview [DATE] [DATE] [DATE] Su Mo Tu We Th Fr Sa 29 30 31 1 2 3 4 5 6 7 8 9 1…" at bounding box center [616, 499] width 1233 height 806
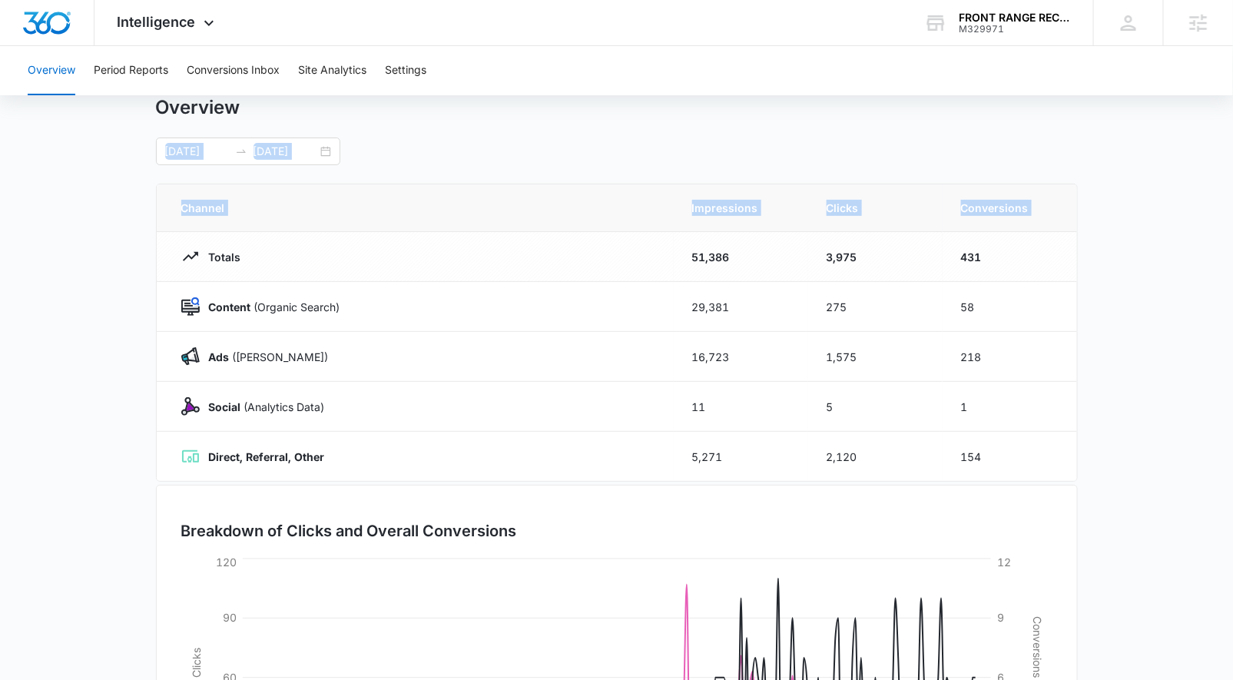
drag, startPoint x: 141, startPoint y: 132, endPoint x: 163, endPoint y: 274, distance: 143.7
click at [163, 274] on main "Overview [DATE] [DATE] [DATE] Su Mo Tu We Th Fr Sa 29 30 31 1 2 3 4 5 6 7 8 9 1…" at bounding box center [616, 499] width 1233 height 806
click at [143, 251] on main "Overview [DATE] [DATE] [DATE] Su Mo Tu We Th Fr Sa 29 30 31 1 2 3 4 5 6 7 8 9 1…" at bounding box center [616, 499] width 1233 height 806
click at [129, 72] on button "Period Reports" at bounding box center [131, 70] width 74 height 49
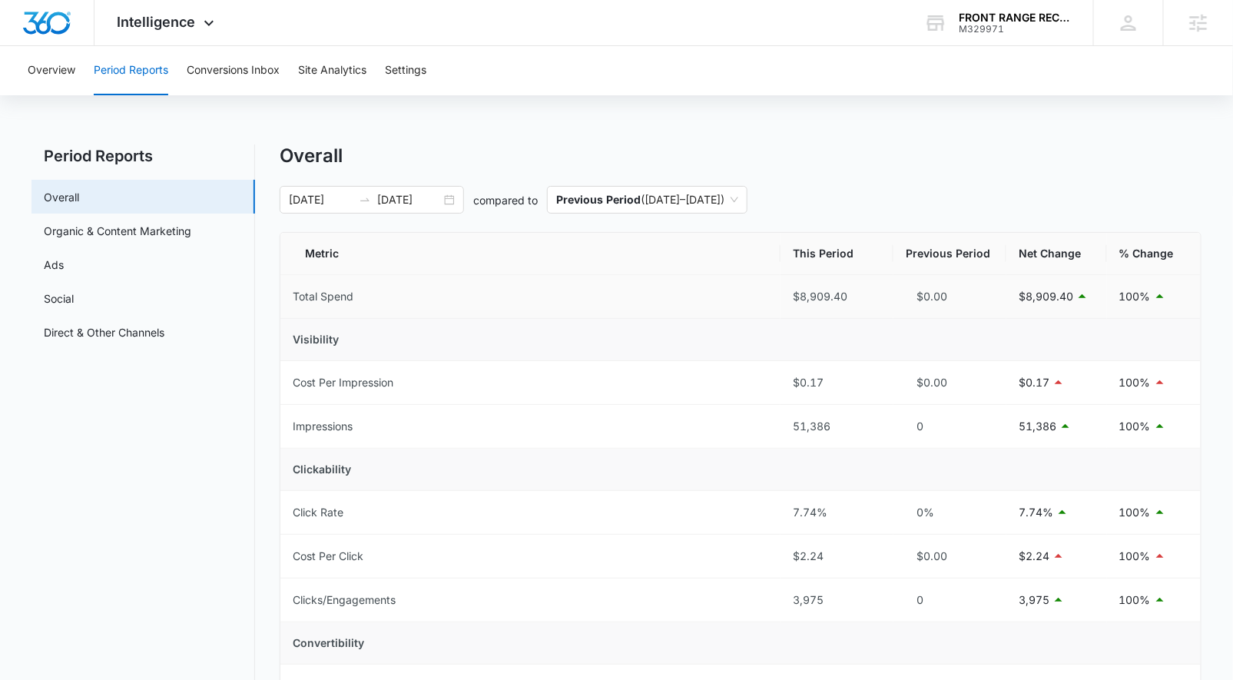
drag, startPoint x: 453, startPoint y: 200, endPoint x: 428, endPoint y: 277, distance: 81.6
click at [452, 199] on div "[DATE] [DATE]" at bounding box center [372, 200] width 184 height 28
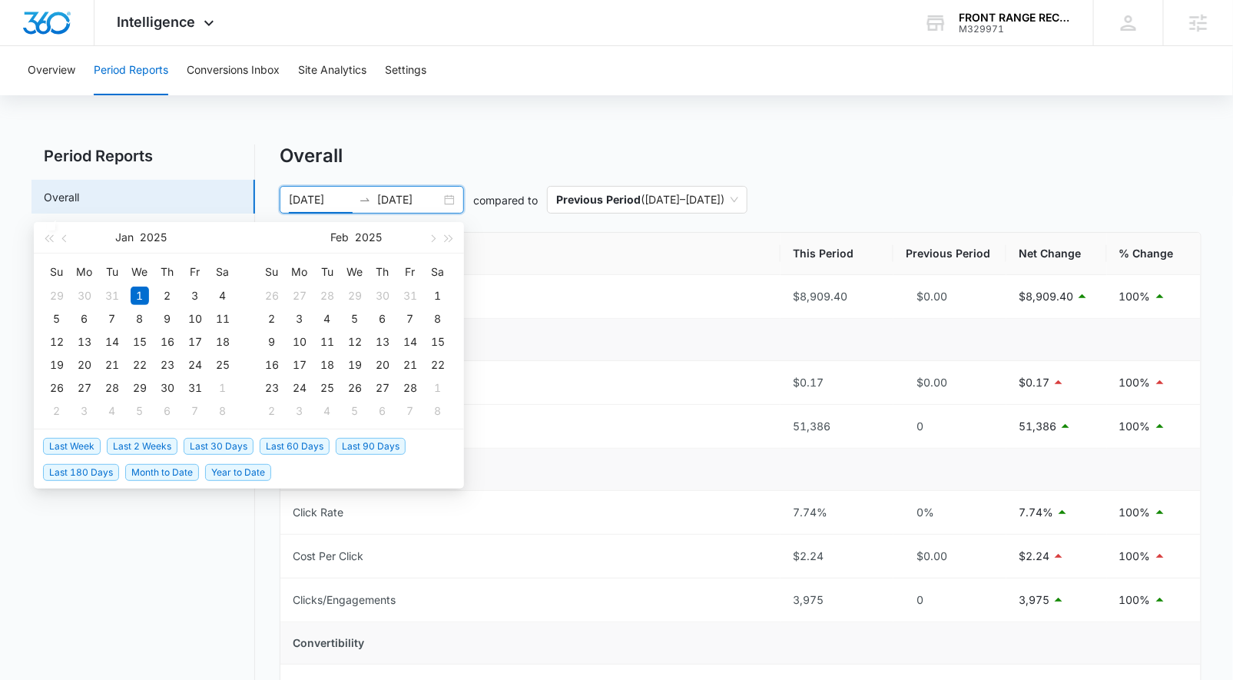
click at [305, 442] on span "Last 60 Days" at bounding box center [295, 446] width 70 height 17
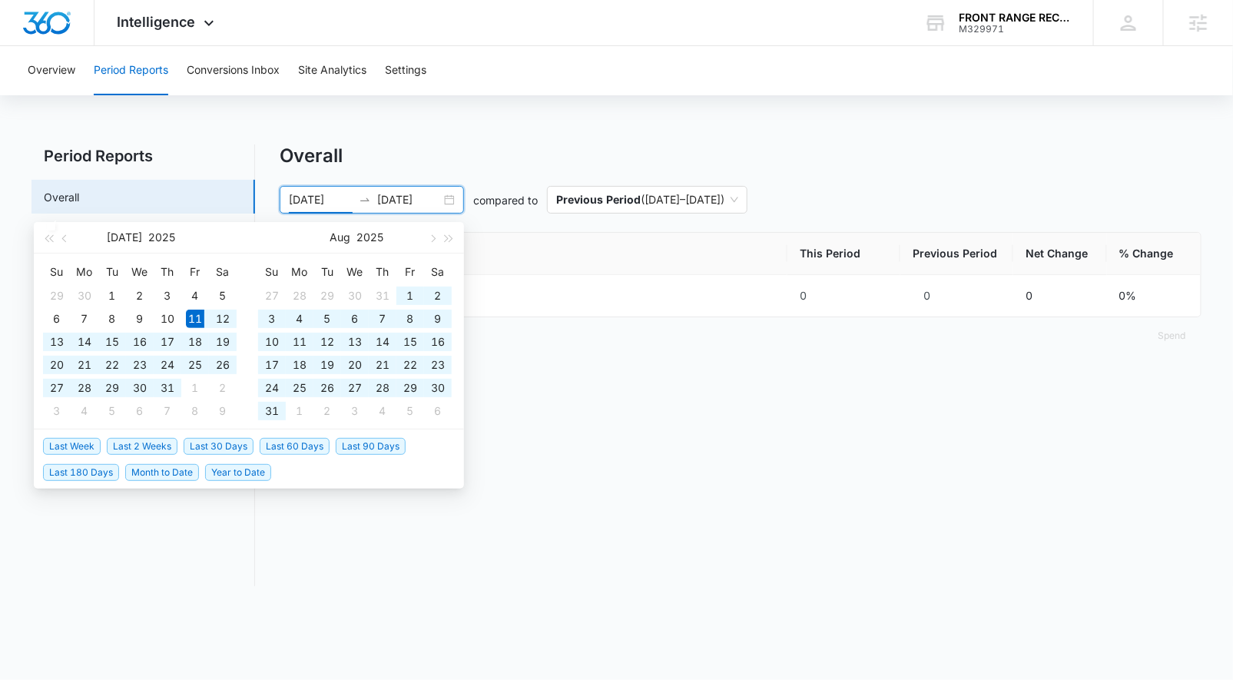
type input "[DATE]"
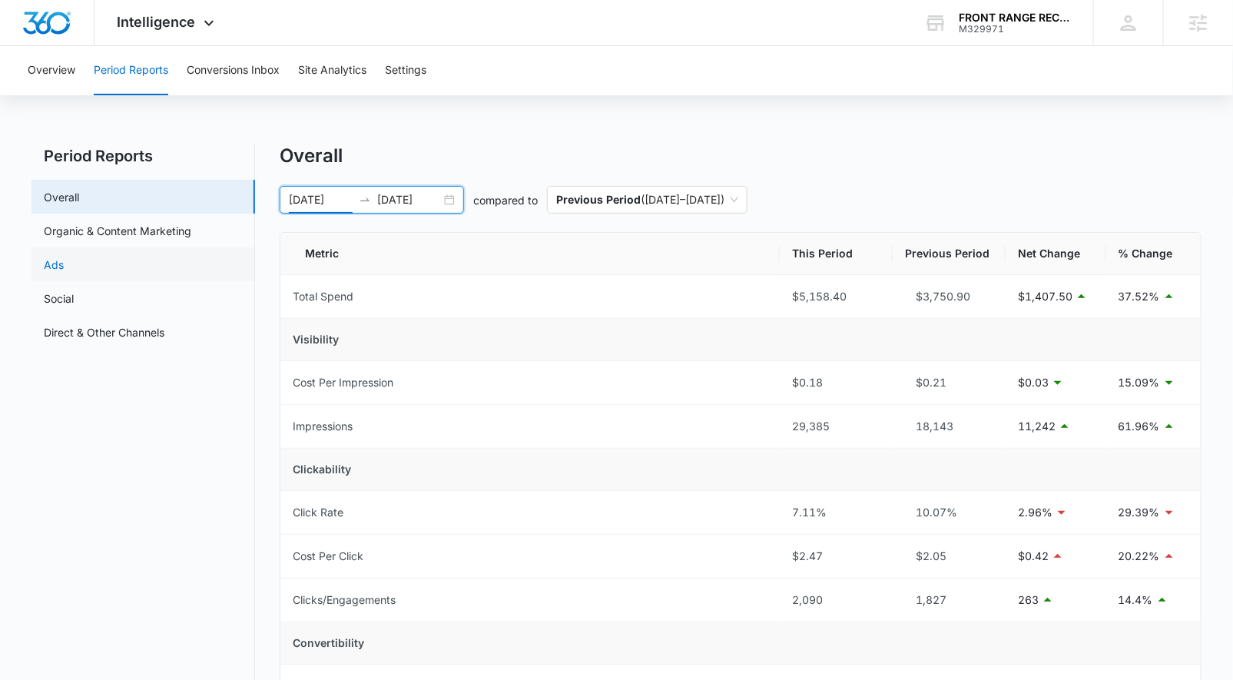
click at [64, 257] on link "Ads" at bounding box center [54, 264] width 20 height 16
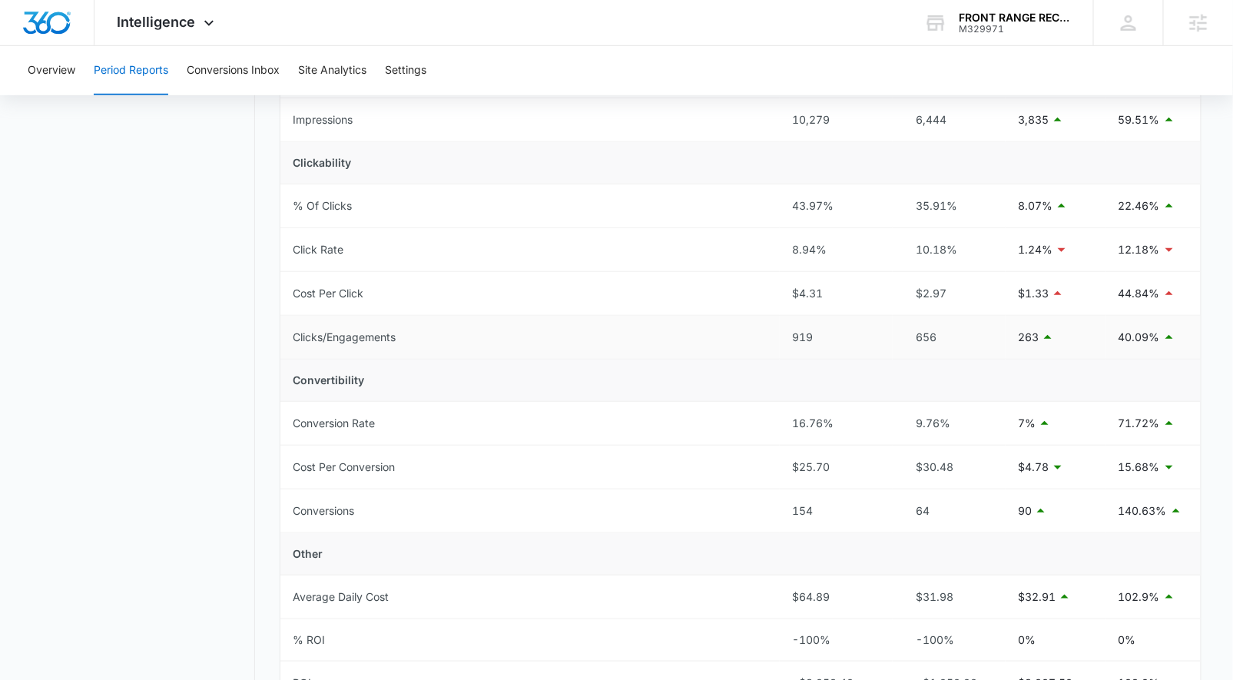
scroll to position [305, 0]
click at [210, 18] on icon at bounding box center [209, 27] width 18 height 18
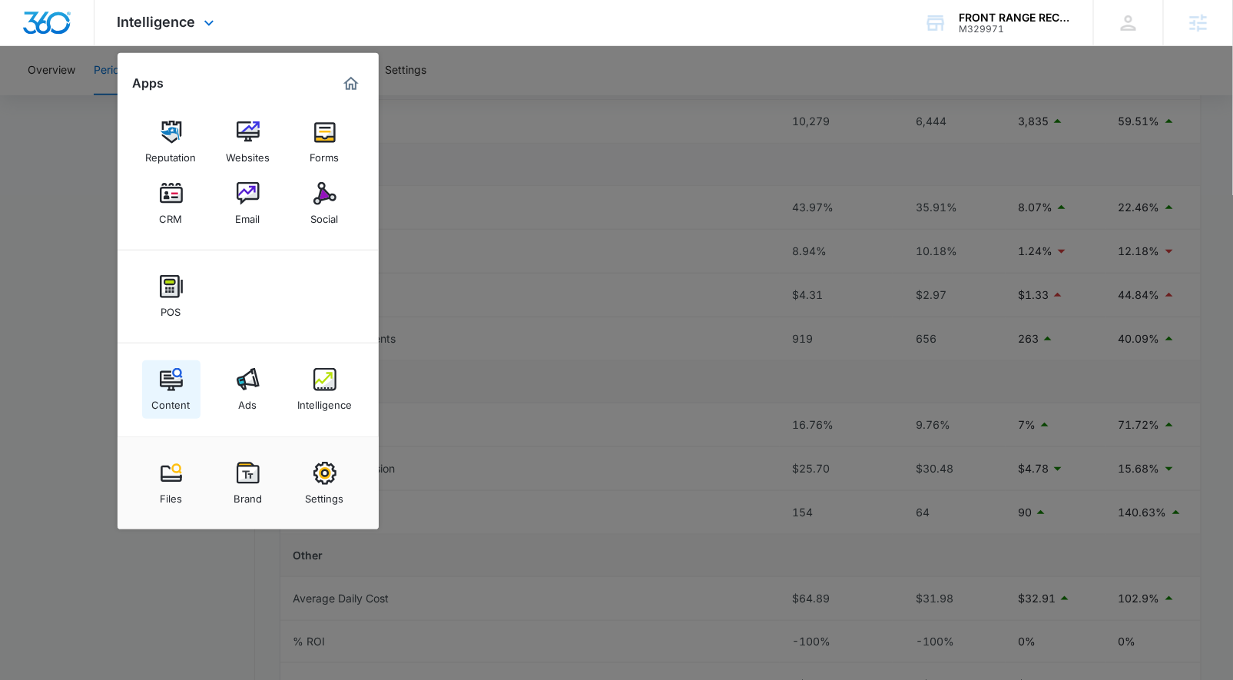
click at [167, 392] on div "Content" at bounding box center [171, 401] width 38 height 20
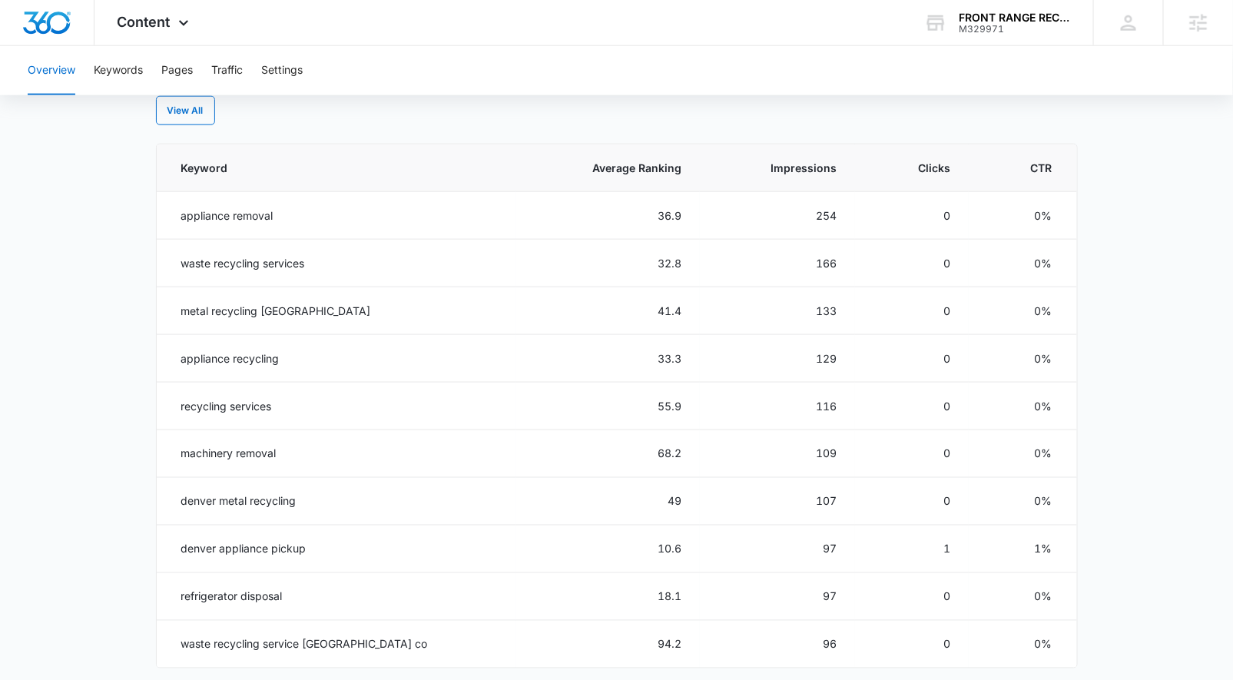
scroll to position [668, 0]
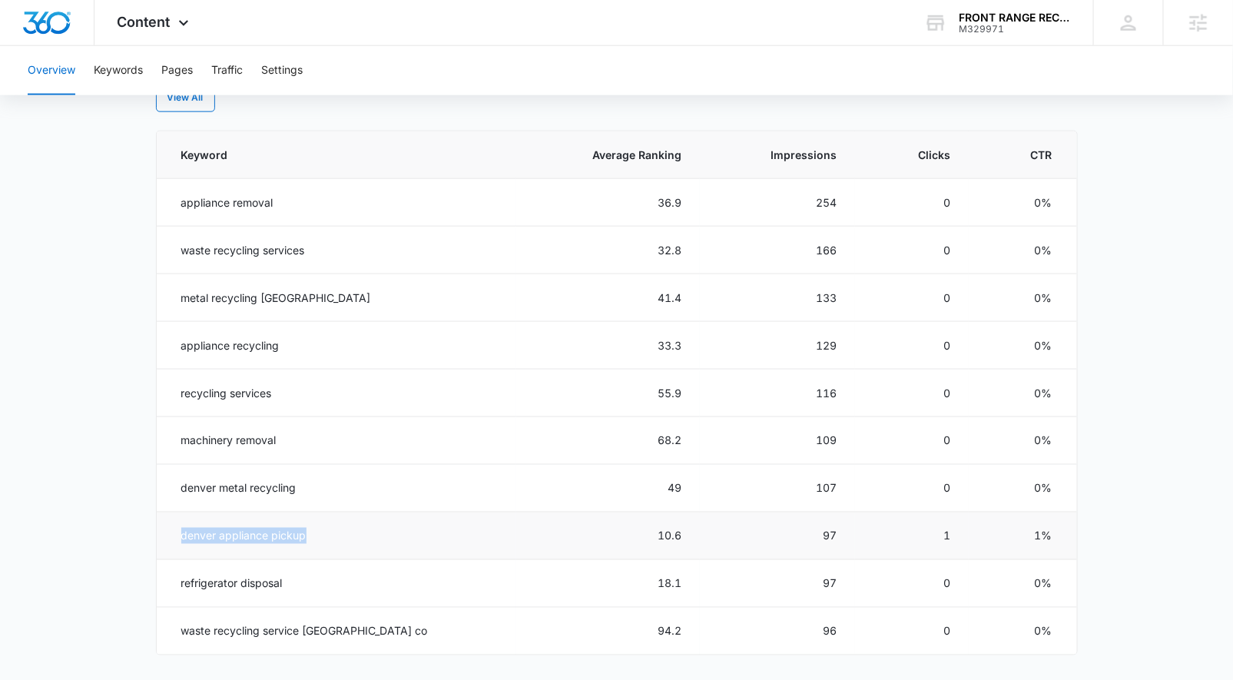
drag, startPoint x: 170, startPoint y: 533, endPoint x: 382, endPoint y: 549, distance: 213.3
click at [382, 549] on td "denver appliance pickup" at bounding box center [336, 536] width 359 height 48
copy td "denver appliance pickup"
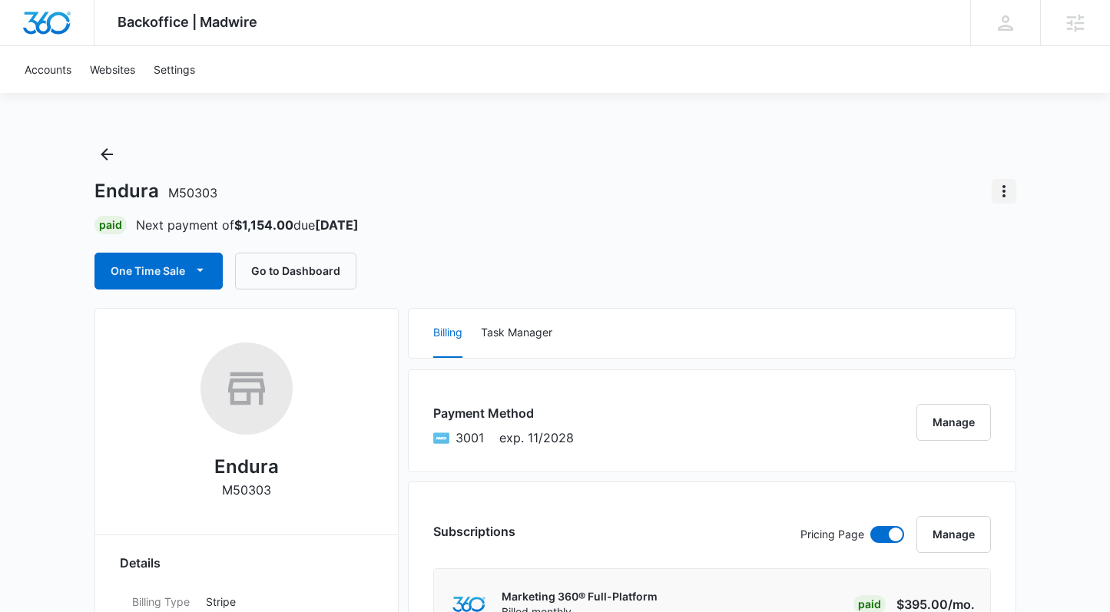
click at [1006, 192] on icon "Actions" at bounding box center [1004, 191] width 18 height 18
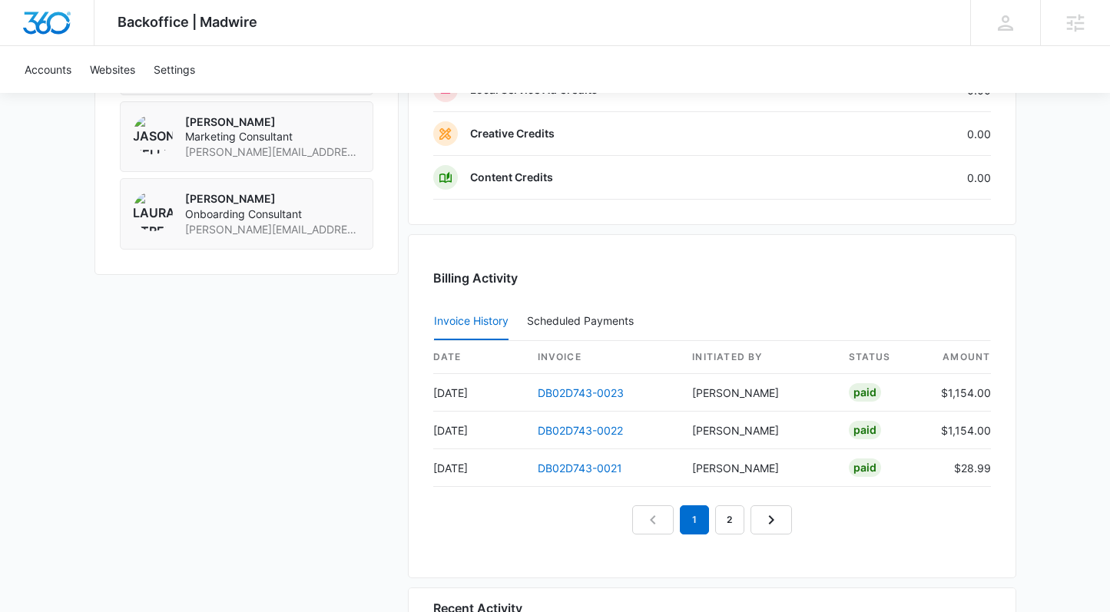
scroll to position [1375, 0]
click at [726, 515] on link "2" at bounding box center [729, 519] width 29 height 29
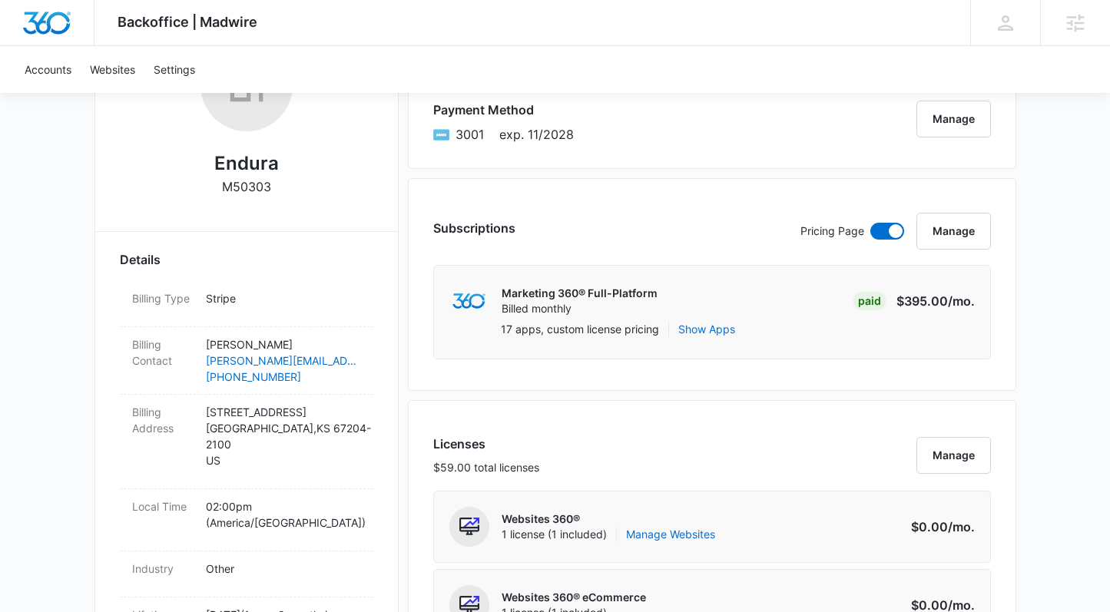
scroll to position [0, 0]
